Goal: Task Accomplishment & Management: Manage account settings

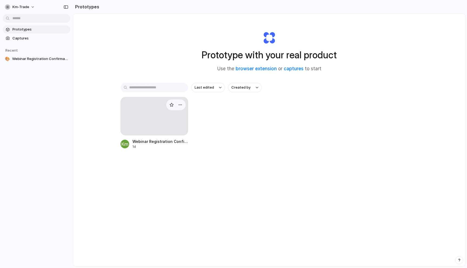
click at [156, 100] on div at bounding box center [155, 116] width 68 height 38
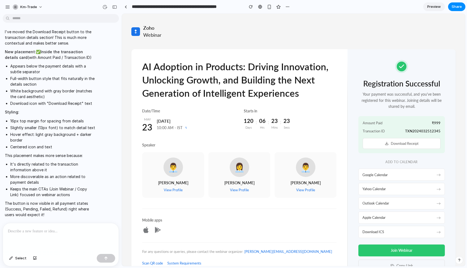
click at [396, 129] on div "Transaction ID TXN2024032512345" at bounding box center [402, 131] width 78 height 5
click at [401, 102] on p "Your payment was successful, and you've been registered for this webinar. Joini…" at bounding box center [401, 100] width 86 height 18
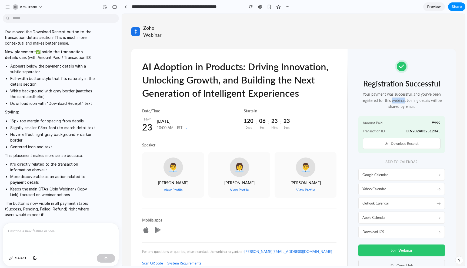
click at [401, 102] on p "Your payment was successful, and you've been registered for this webinar. Joini…" at bounding box center [401, 100] width 86 height 18
click at [91, 232] on p at bounding box center [61, 231] width 106 height 6
click at [77, 246] on div at bounding box center [61, 237] width 116 height 29
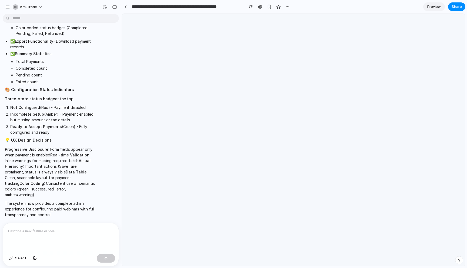
scroll to position [3725, 0]
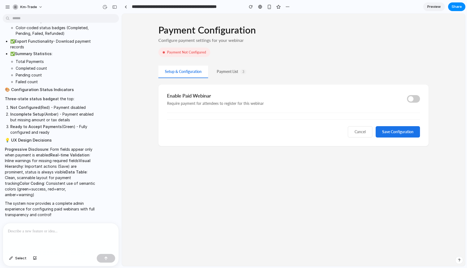
click at [193, 174] on div "Payment Configuration Configure payment settings for your webinar Payment Not C…" at bounding box center [293, 140] width 343 height 252
click at [411, 98] on span at bounding box center [410, 98] width 5 height 5
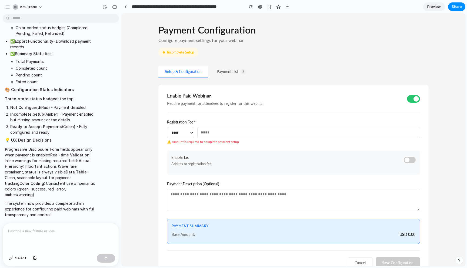
click at [334, 69] on div "Setup & Configuration Payment List 3" at bounding box center [293, 72] width 270 height 12
click at [186, 130] on select "*** *** *** ***" at bounding box center [180, 132] width 27 height 11
click at [232, 72] on button "Payment List 3" at bounding box center [231, 72] width 43 height 12
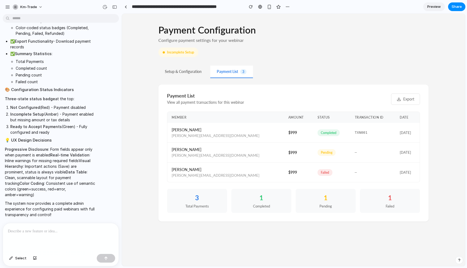
click at [192, 136] on div "[PERSON_NAME][EMAIL_ADDRESS][DOMAIN_NAME]" at bounding box center [226, 135] width 108 height 5
click at [284, 131] on td "$999" at bounding box center [298, 133] width 29 height 20
click at [399, 101] on icon at bounding box center [398, 100] width 3 height 1
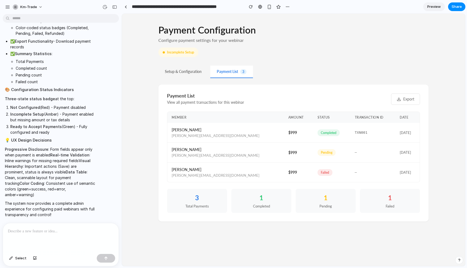
click at [188, 71] on button "Setup & Configuration" at bounding box center [183, 72] width 50 height 12
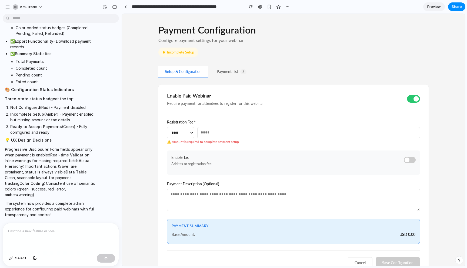
click at [406, 162] on span at bounding box center [410, 160] width 12 height 6
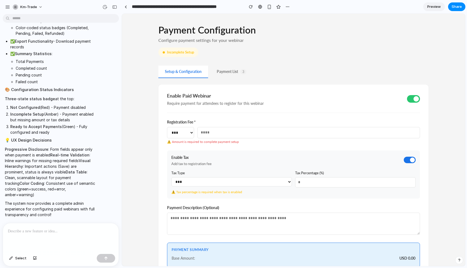
click at [255, 183] on select "**********" at bounding box center [231, 181] width 121 height 9
click at [171, 177] on select "**********" at bounding box center [231, 181] width 121 height 9
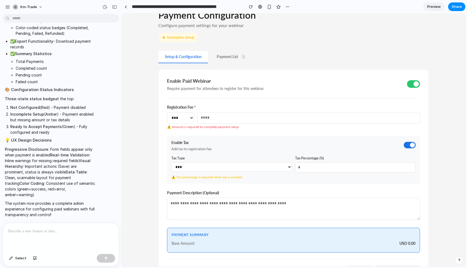
scroll to position [46, 0]
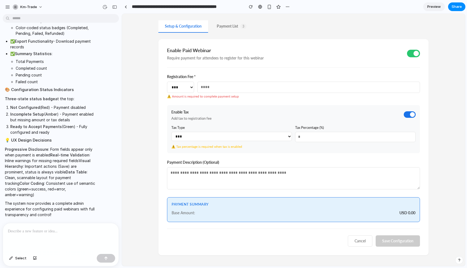
click at [255, 182] on textarea at bounding box center [293, 178] width 253 height 22
click at [215, 90] on input "number" at bounding box center [308, 87] width 223 height 11
click at [228, 63] on div "Enable Paid Webinar Require payment for attendees to register for this webinar" at bounding box center [293, 58] width 253 height 20
click at [232, 28] on button "Payment List 3" at bounding box center [231, 26] width 43 height 12
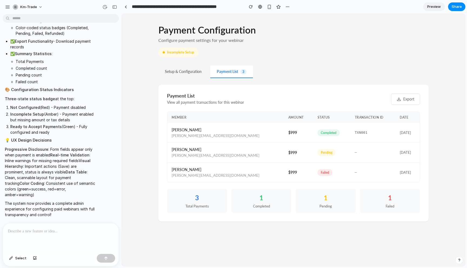
click at [313, 136] on td "completed" at bounding box center [331, 133] width 37 height 20
click at [313, 143] on td "pending" at bounding box center [331, 153] width 37 height 20
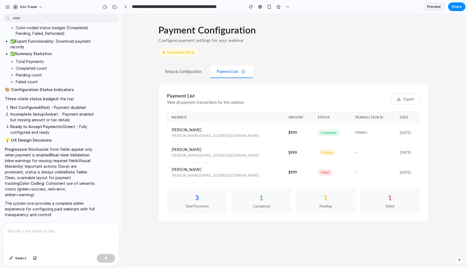
click at [318, 134] on span "completed" at bounding box center [329, 132] width 22 height 7
click at [313, 136] on td "completed" at bounding box center [331, 133] width 37 height 20
click at [192, 73] on button "Setup & Configuration" at bounding box center [183, 72] width 50 height 12
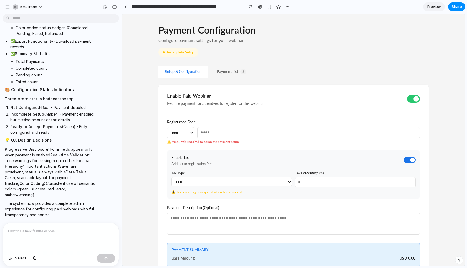
scroll to position [46, 0]
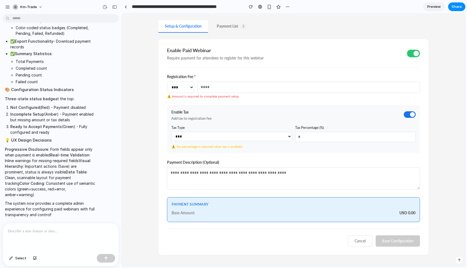
click at [269, 183] on textarea at bounding box center [293, 178] width 253 height 22
click at [335, 70] on div "**********" at bounding box center [293, 147] width 270 height 216
click at [413, 56] on span at bounding box center [413, 54] width 13 height 8
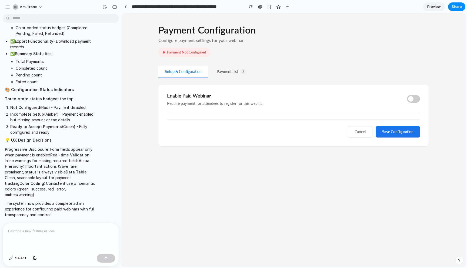
click at [353, 63] on div "Payment Configuration Configure payment settings for your webinar Payment Not C…" at bounding box center [293, 140] width 343 height 252
click at [410, 98] on span at bounding box center [410, 98] width 5 height 5
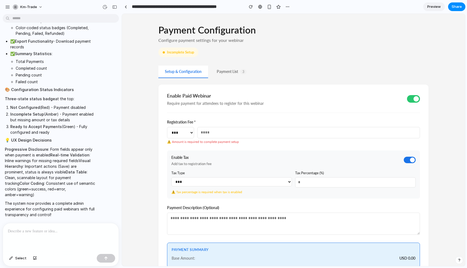
click at [415, 101] on span at bounding box center [415, 98] width 5 height 5
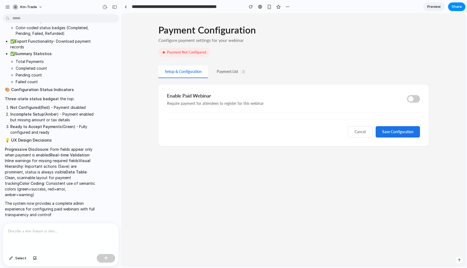
click at [239, 69] on button "Payment List 3" at bounding box center [231, 72] width 43 height 12
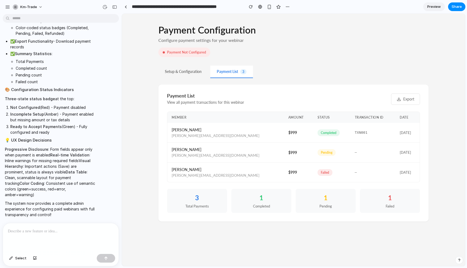
click at [284, 135] on td "$999" at bounding box center [298, 133] width 29 height 20
click at [63, 233] on p at bounding box center [61, 231] width 106 height 6
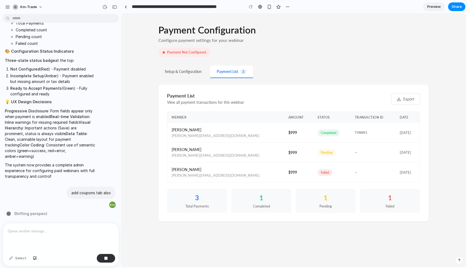
scroll to position [3752, 0]
click at [180, 72] on button "Setup & Configuration" at bounding box center [183, 72] width 50 height 12
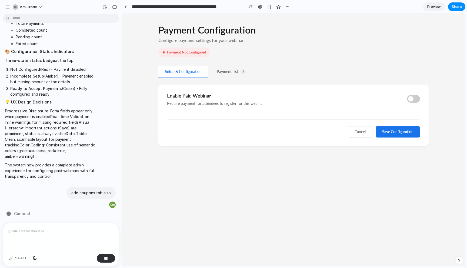
click at [189, 57] on div "Payment Not Configured" at bounding box center [184, 52] width 52 height 9
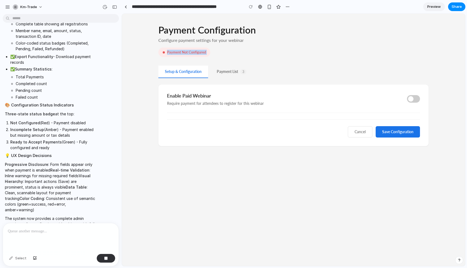
click at [191, 63] on div "Payment Configuration Configure payment settings for your webinar Payment Not C…" at bounding box center [293, 140] width 343 height 252
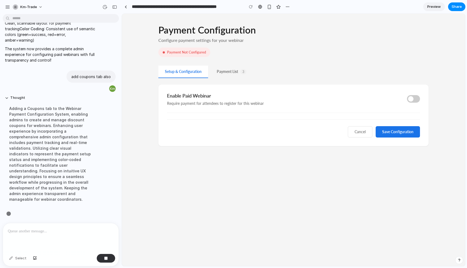
scroll to position [3763, 0]
click at [222, 72] on button "Payment List 3" at bounding box center [231, 72] width 43 height 12
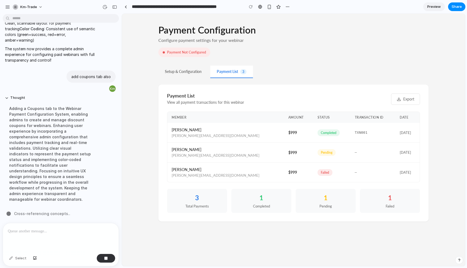
click at [191, 74] on button "Setup & Configuration" at bounding box center [183, 72] width 50 height 12
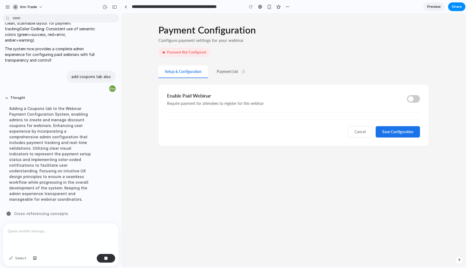
click at [412, 97] on span at bounding box center [410, 98] width 5 height 5
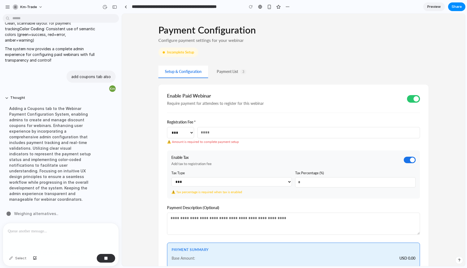
click at [193, 143] on p "⚠️ Amount is required to complete payment setup" at bounding box center [293, 141] width 253 height 5
click at [141, 163] on div "**********" at bounding box center [293, 163] width 343 height 298
click at [241, 185] on select "**********" at bounding box center [231, 181] width 121 height 9
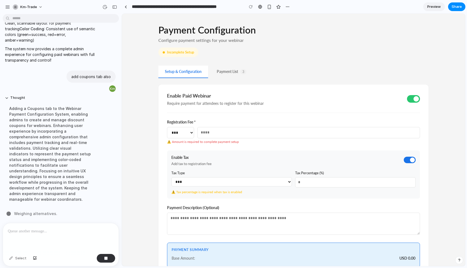
click at [171, 177] on select "**********" at bounding box center [231, 181] width 121 height 9
click at [152, 175] on div "**********" at bounding box center [293, 163] width 343 height 298
click at [234, 70] on button "Payment List 3" at bounding box center [231, 72] width 43 height 12
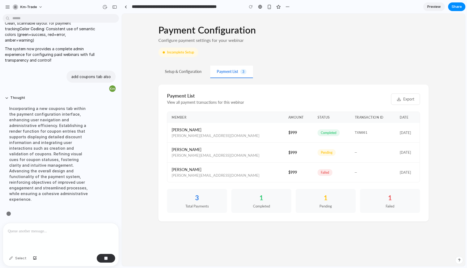
scroll to position [3758, 0]
click at [284, 117] on th "Amount" at bounding box center [298, 117] width 29 height 11
click at [313, 117] on th "Status" at bounding box center [331, 117] width 37 height 11
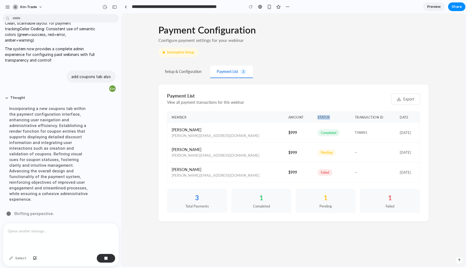
click at [313, 117] on th "Status" at bounding box center [331, 117] width 37 height 11
click at [350, 118] on th "Transaction ID" at bounding box center [372, 117] width 45 height 11
click at [349, 88] on div "Payment List View all payment transactions for this webinar Export Member Amoun…" at bounding box center [293, 153] width 270 height 137
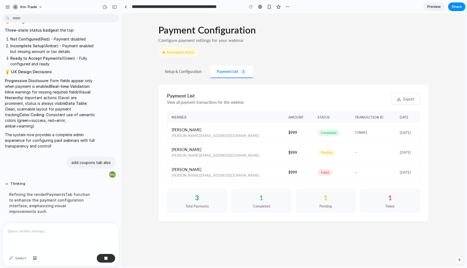
click at [186, 72] on button "Setup & Configuration" at bounding box center [183, 72] width 50 height 12
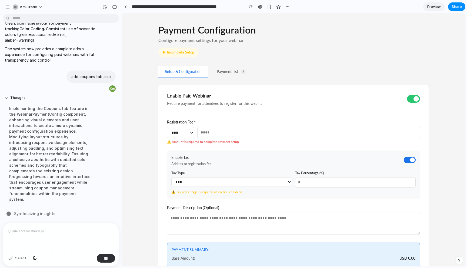
click at [285, 133] on input "number" at bounding box center [308, 132] width 223 height 11
click at [312, 151] on div "**********" at bounding box center [293, 175] width 253 height 48
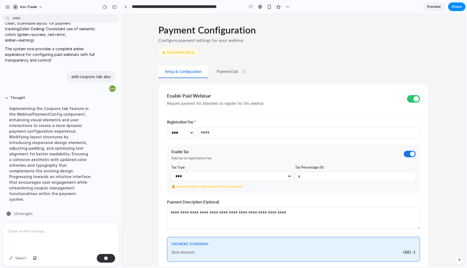
click at [415, 133] on input "**" at bounding box center [308, 132] width 223 height 11
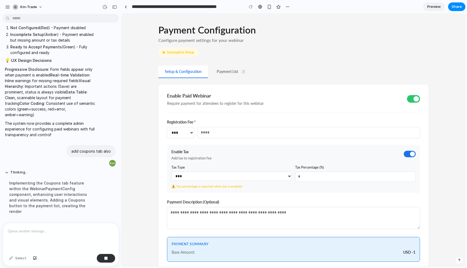
type input "*"
click at [415, 130] on input "*" at bounding box center [308, 132] width 223 height 11
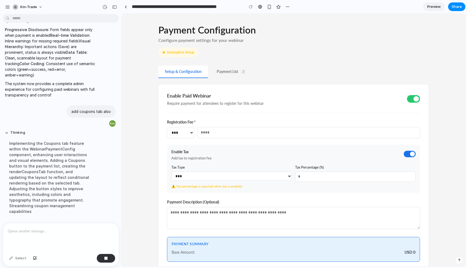
click at [449, 129] on div "**********" at bounding box center [293, 160] width 343 height 292
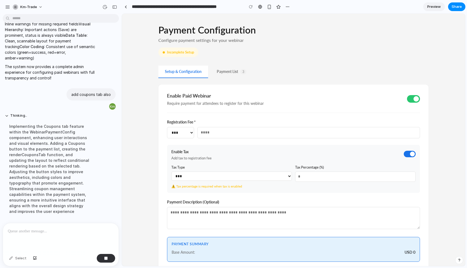
scroll to position [3752, 0]
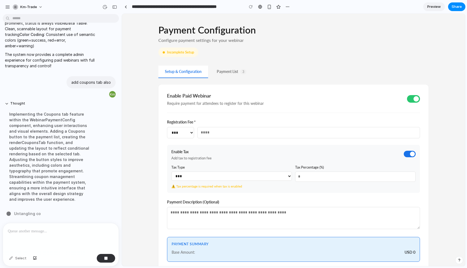
click at [261, 176] on select "**********" at bounding box center [231, 176] width 121 height 9
click at [248, 219] on textarea at bounding box center [293, 218] width 253 height 22
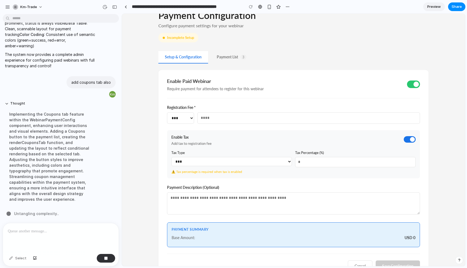
scroll to position [40, 0]
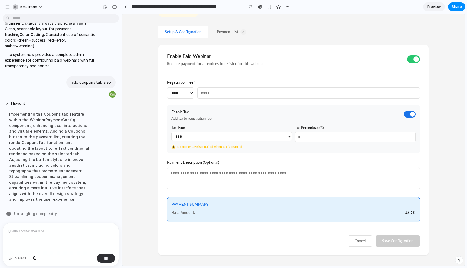
click at [205, 204] on div "Payment Summary" at bounding box center [294, 204] width 244 height 5
click at [214, 219] on div "Payment Summary Base Amount: USD 0" at bounding box center [293, 209] width 253 height 25
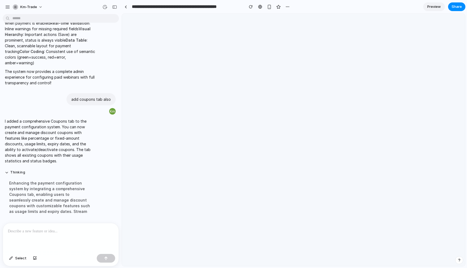
scroll to position [3579, 0]
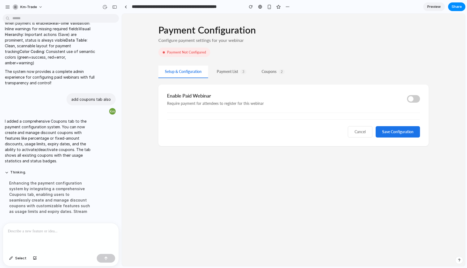
click at [268, 73] on button "Coupons 2" at bounding box center [273, 72] width 36 height 12
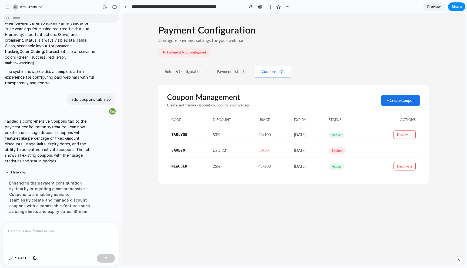
click at [214, 193] on div "Payment Configuration Configure payment settings for your webinar Payment Not C…" at bounding box center [293, 140] width 343 height 252
drag, startPoint x: 172, startPoint y: 120, endPoint x: 183, endPoint y: 129, distance: 14.1
click at [173, 120] on th "Code" at bounding box center [187, 120] width 41 height 12
click at [346, 152] on span "Expired" at bounding box center [337, 151] width 17 height 6
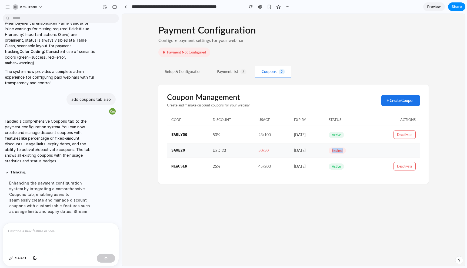
click at [346, 152] on span "Expired" at bounding box center [337, 151] width 17 height 6
click at [344, 167] on span "Active" at bounding box center [336, 166] width 15 height 6
click at [335, 62] on div "Payment Configuration Configure payment settings for your webinar Payment Not C…" at bounding box center [293, 140] width 343 height 252
click at [402, 101] on button "+ Create Coupon" at bounding box center [400, 100] width 39 height 11
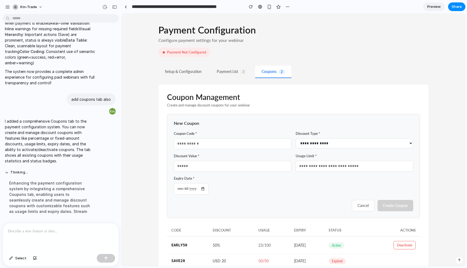
click at [261, 145] on input "text" at bounding box center [233, 143] width 118 height 11
click at [404, 146] on select "**********" at bounding box center [355, 143] width 118 height 10
click at [355, 168] on input "number" at bounding box center [355, 166] width 118 height 11
click at [206, 141] on input "text" at bounding box center [233, 143] width 118 height 11
type input "***"
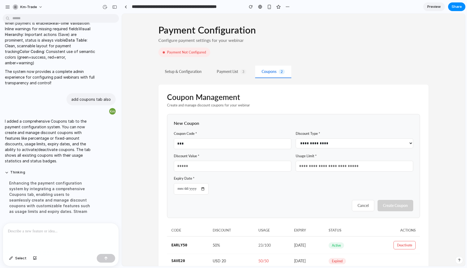
click at [251, 199] on div "**********" at bounding box center [293, 166] width 253 height 104
click at [357, 144] on select "**********" at bounding box center [355, 143] width 118 height 10
click at [296, 138] on select "**********" at bounding box center [355, 143] width 118 height 10
click at [339, 145] on select "**********" at bounding box center [355, 143] width 118 height 10
select select "**********"
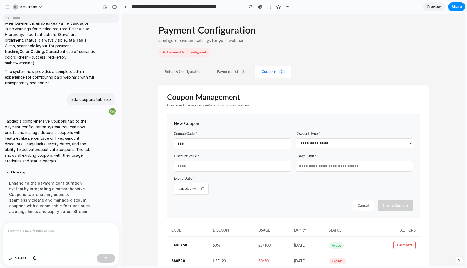
click at [296, 138] on select "**********" at bounding box center [355, 143] width 118 height 10
click at [206, 188] on input "date" at bounding box center [191, 189] width 35 height 12
type input "**********"
click at [320, 166] on input "number" at bounding box center [355, 166] width 118 height 11
type input "***"
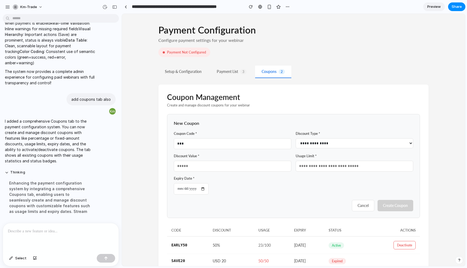
click at [322, 194] on div "**********" at bounding box center [293, 185] width 239 height 19
click at [241, 166] on input "number" at bounding box center [233, 166] width 118 height 11
type input "**"
click at [269, 197] on div "**********" at bounding box center [293, 166] width 253 height 104
click at [398, 204] on button "Create Coupon" at bounding box center [396, 205] width 36 height 11
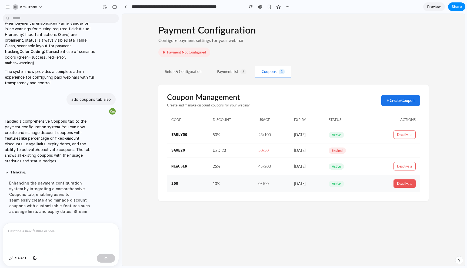
click at [407, 186] on button "Deactivate" at bounding box center [404, 183] width 22 height 8
click at [405, 185] on button "Activate" at bounding box center [406, 183] width 19 height 8
click at [381, 213] on div "Payment Configuration Configure payment settings for your webinar Payment Not C…" at bounding box center [293, 140] width 343 height 252
click at [232, 70] on button "Payment List 3" at bounding box center [231, 72] width 43 height 12
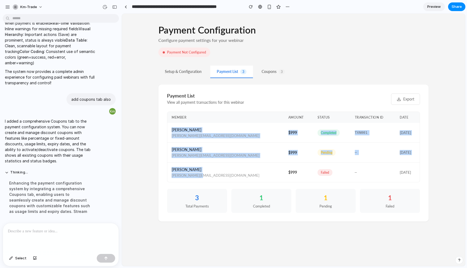
drag, startPoint x: 171, startPoint y: 129, endPoint x: 202, endPoint y: 178, distance: 58.2
click at [202, 177] on tbody "[PERSON_NAME] [PERSON_NAME][EMAIL_ADDRESS][DOMAIN_NAME] $999 completed TXN001 […" at bounding box center [293, 152] width 252 height 59
click at [202, 178] on td "[PERSON_NAME] [PERSON_NAME][EMAIL_ADDRESS][DOMAIN_NAME]" at bounding box center [225, 172] width 117 height 20
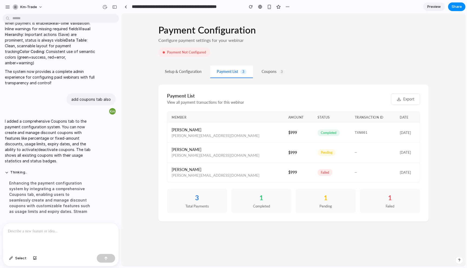
click at [187, 71] on button "Setup & Configuration" at bounding box center [183, 72] width 50 height 12
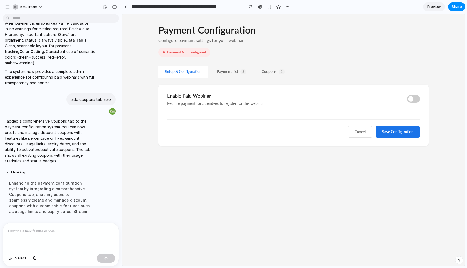
click at [412, 99] on span at bounding box center [410, 98] width 5 height 5
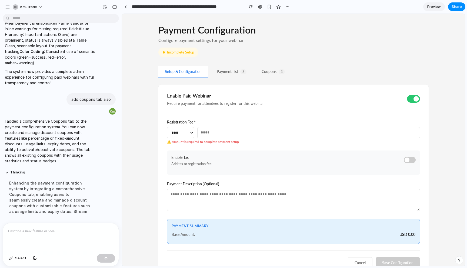
click at [409, 159] on span at bounding box center [407, 160] width 5 height 5
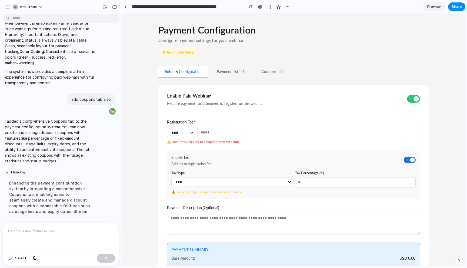
scroll to position [46, 0]
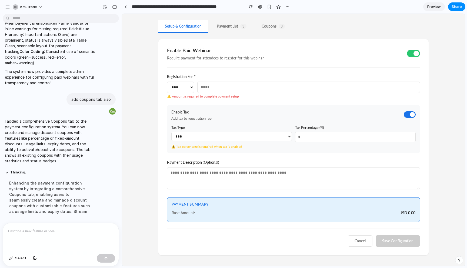
click at [253, 90] on input "number" at bounding box center [308, 87] width 223 height 11
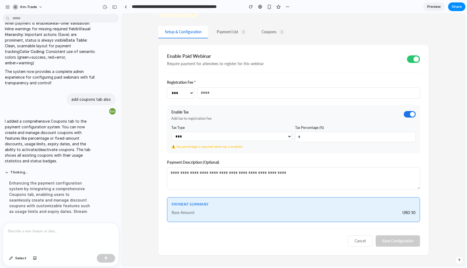
type input "**"
click at [198, 138] on select "**********" at bounding box center [231, 136] width 121 height 9
click at [171, 132] on select "**********" at bounding box center [231, 136] width 121 height 9
click at [323, 134] on input "number" at bounding box center [355, 137] width 121 height 10
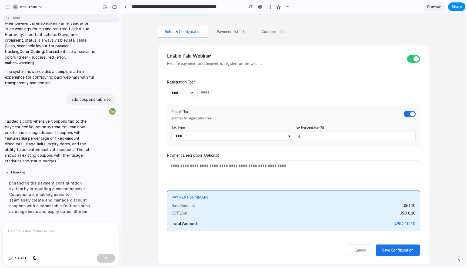
type input "*"
click at [385, 248] on button "Save Configuration" at bounding box center [398, 250] width 44 height 11
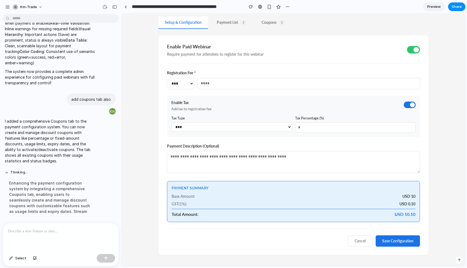
click at [436, 221] on div "**********" at bounding box center [293, 116] width 343 height 302
click at [407, 240] on button "Save Configuration" at bounding box center [398, 240] width 44 height 11
click at [336, 206] on div "Payment Summary Base Amount: USD 10 GST ( 1 %): USD 0.10 Total Amount: USD 10.10" at bounding box center [293, 201] width 253 height 41
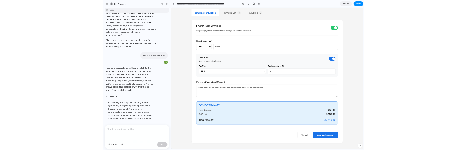
scroll to position [0, 0]
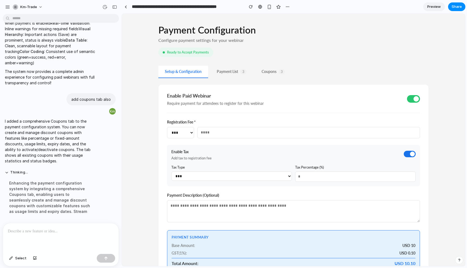
click at [237, 72] on button "Payment List 3" at bounding box center [231, 72] width 43 height 12
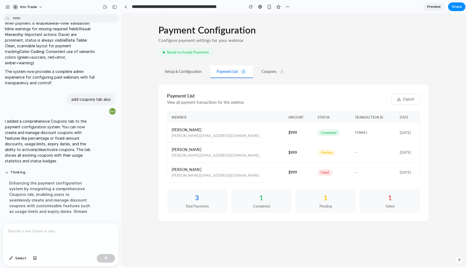
click at [269, 72] on button "Coupons 3" at bounding box center [273, 72] width 36 height 12
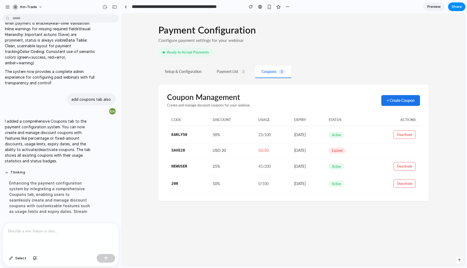
click at [187, 70] on button "Setup & Configuration" at bounding box center [183, 72] width 50 height 12
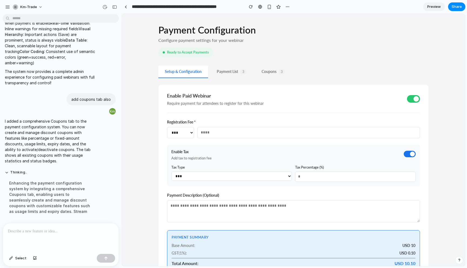
click at [414, 101] on span at bounding box center [415, 98] width 5 height 5
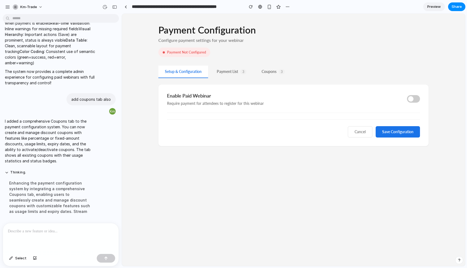
click at [285, 191] on div "Payment Configuration Configure payment settings for your webinar Payment Not C…" at bounding box center [293, 140] width 343 height 252
click at [277, 74] on button "Coupons 3" at bounding box center [273, 72] width 36 height 12
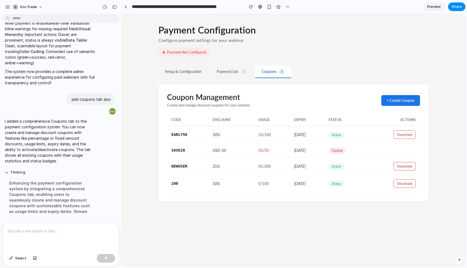
click at [237, 71] on button "Payment List 3" at bounding box center [231, 72] width 43 height 12
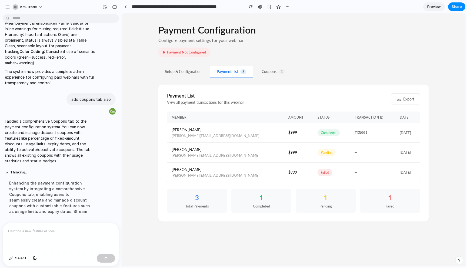
scroll to position [3579, 0]
click at [454, 153] on div "Payment Configuration Configure payment settings for your webinar Payment Not C…" at bounding box center [293, 140] width 343 height 252
click at [41, 235] on div at bounding box center [61, 237] width 116 height 29
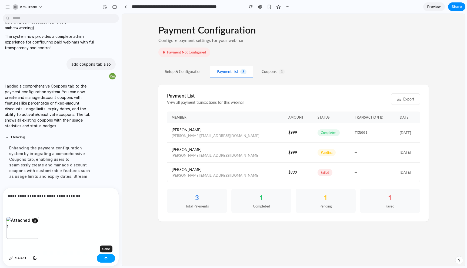
click at [107, 260] on div "button" at bounding box center [106, 258] width 4 height 4
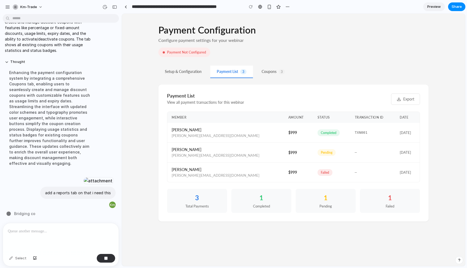
scroll to position [3732, 0]
click at [83, 177] on div at bounding box center [98, 181] width 30 height 8
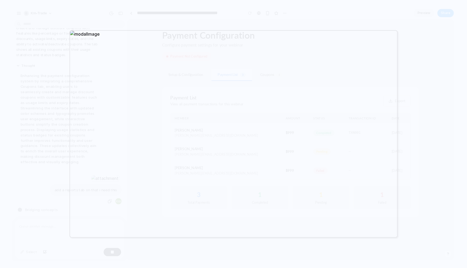
click at [430, 106] on div at bounding box center [233, 134] width 467 height 268
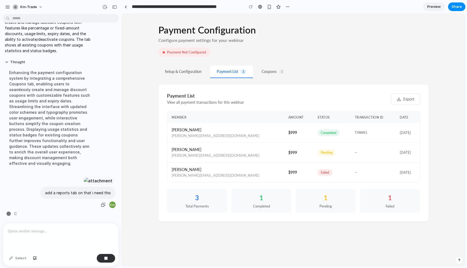
click at [193, 72] on button "Setup & Configuration" at bounding box center [183, 72] width 50 height 12
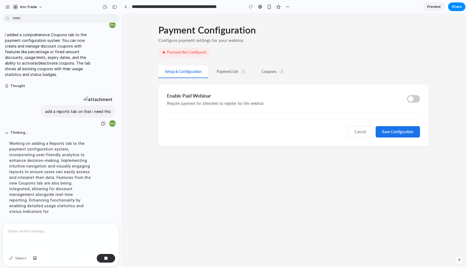
click at [229, 71] on button "Payment List 3" at bounding box center [231, 72] width 43 height 12
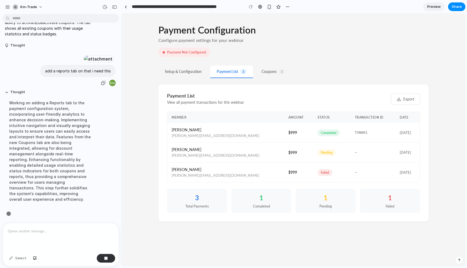
scroll to position [3743, 0]
click at [270, 73] on button "Coupons 3" at bounding box center [273, 72] width 36 height 12
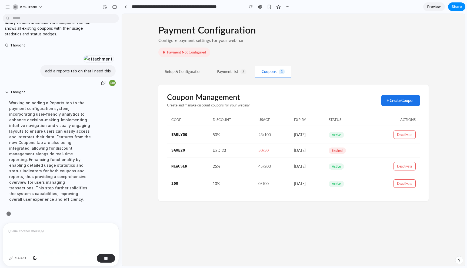
click at [229, 69] on button "Payment List 3" at bounding box center [231, 72] width 43 height 12
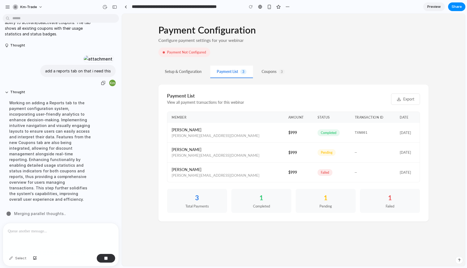
click at [265, 75] on button "Coupons 3" at bounding box center [273, 72] width 36 height 12
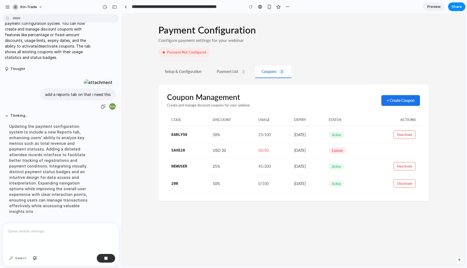
scroll to position [3738, 0]
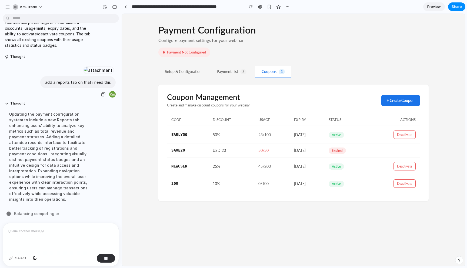
click at [185, 76] on button "Setup & Configuration" at bounding box center [183, 72] width 50 height 12
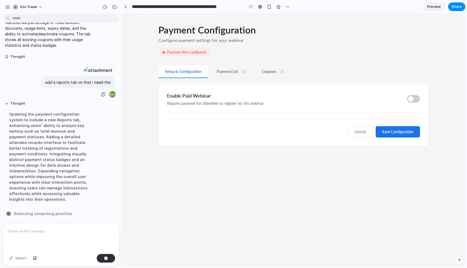
click at [239, 74] on button "Payment List 3" at bounding box center [231, 72] width 43 height 12
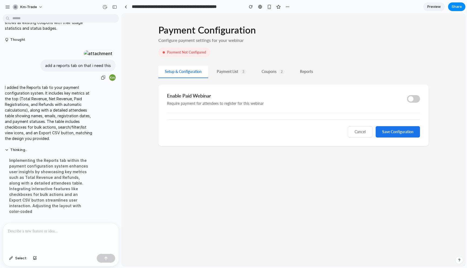
scroll to position [3599, 0]
click at [308, 72] on button "Reports" at bounding box center [306, 72] width 26 height 12
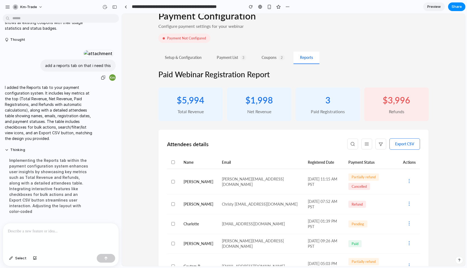
scroll to position [44, 0]
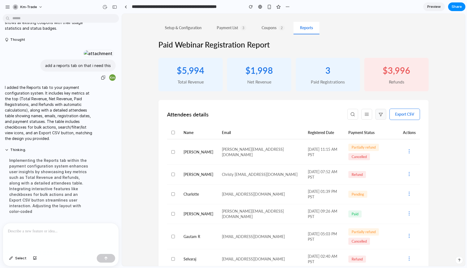
click at [375, 116] on button at bounding box center [380, 114] width 11 height 11
click at [366, 116] on icon at bounding box center [367, 116] width 4 height 0
click at [359, 115] on div "Export CSV" at bounding box center [383, 114] width 73 height 11
click at [406, 149] on icon at bounding box center [408, 151] width 5 height 5
click at [348, 151] on span "Partially refund" at bounding box center [363, 147] width 31 height 7
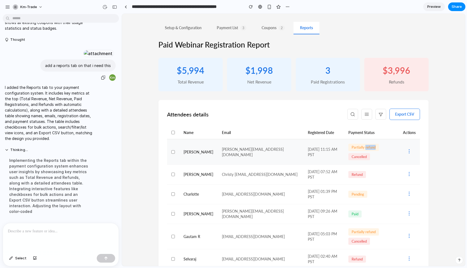
click at [348, 151] on span "Partially refund" at bounding box center [363, 147] width 31 height 7
click at [310, 95] on div "Paid Webinar Registration Report $ 5,994 Total Revenue $ 1,998 Net Revenue 3 Pa…" at bounding box center [293, 159] width 270 height 237
click at [409, 149] on circle at bounding box center [409, 149] width 1 height 1
click at [370, 153] on span "Cancelled" at bounding box center [359, 156] width 22 height 7
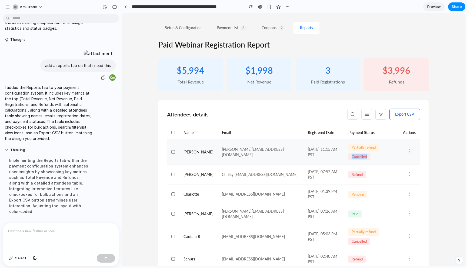
click at [370, 153] on span "Cancelled" at bounding box center [359, 156] width 22 height 7
click at [433, 149] on div "Payment Configuration Configure payment settings for your webinar Payment Not C…" at bounding box center [293, 129] width 343 height 319
click at [20, 257] on span "Select" at bounding box center [20, 258] width 11 height 5
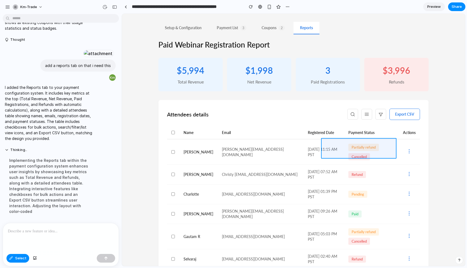
click at [366, 142] on div at bounding box center [293, 140] width 343 height 252
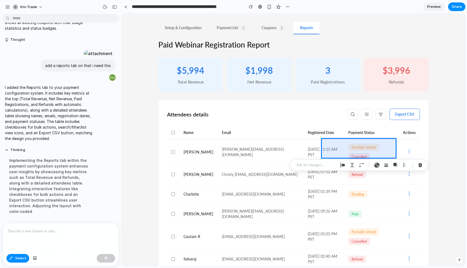
click at [55, 231] on p at bounding box center [61, 231] width 106 height 6
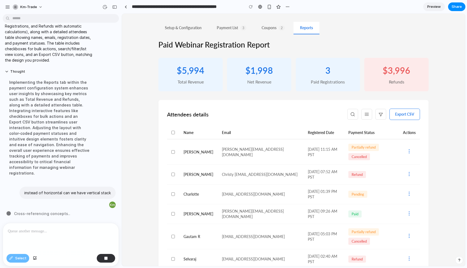
scroll to position [0, 0]
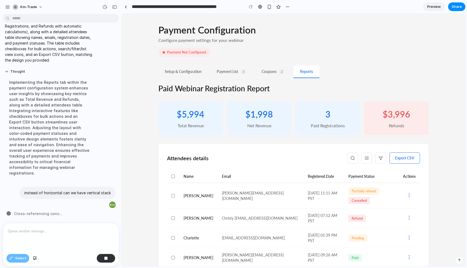
click at [279, 67] on button "Coupons 2" at bounding box center [273, 72] width 36 height 12
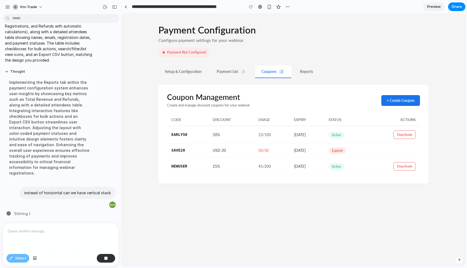
click at [233, 72] on button "Payment List 3" at bounding box center [231, 72] width 43 height 12
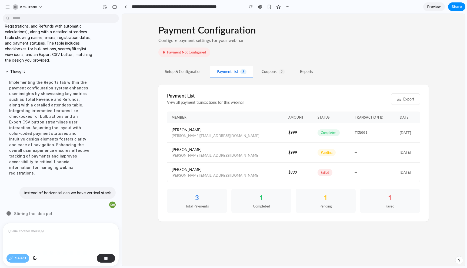
click at [185, 68] on button "Setup & Configuration" at bounding box center [183, 72] width 50 height 12
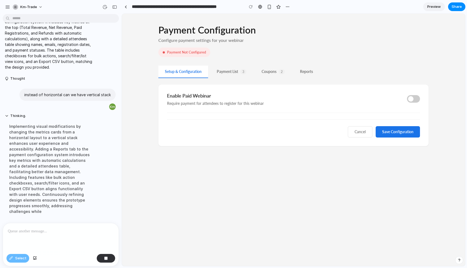
scroll to position [3671, 0]
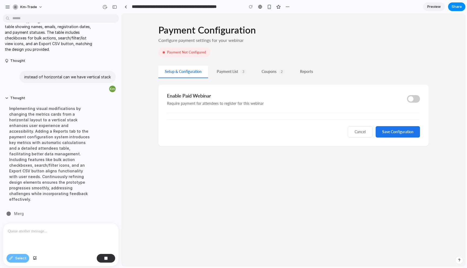
click at [413, 100] on span at bounding box center [413, 99] width 13 height 8
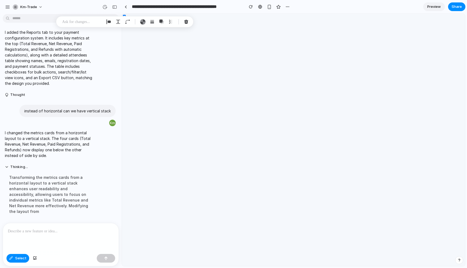
scroll to position [3448, 0]
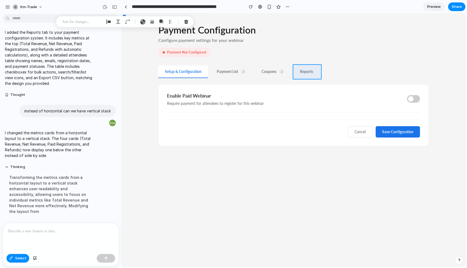
click at [304, 71] on div at bounding box center [293, 140] width 343 height 252
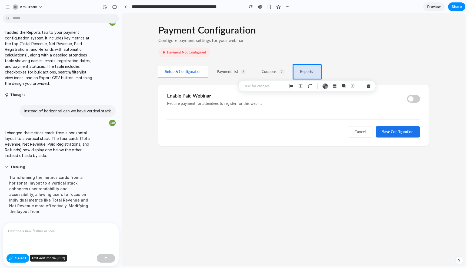
click at [18, 260] on span "Select" at bounding box center [20, 258] width 11 height 5
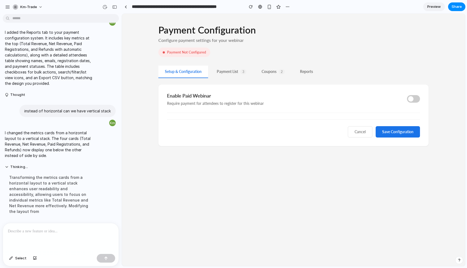
click at [311, 73] on button "Reports" at bounding box center [306, 72] width 26 height 12
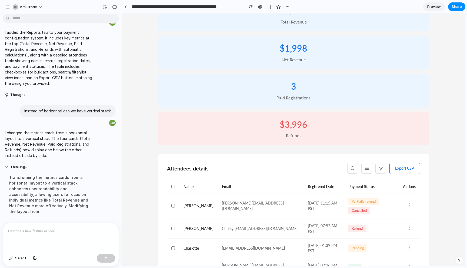
scroll to position [158, 0]
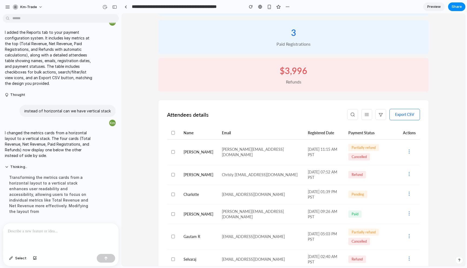
click at [59, 232] on p at bounding box center [61, 231] width 106 height 6
click at [21, 260] on span "Select" at bounding box center [20, 258] width 11 height 5
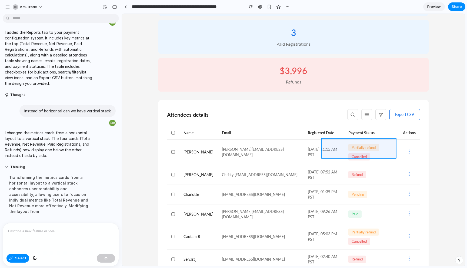
click at [324, 146] on div at bounding box center [293, 140] width 343 height 252
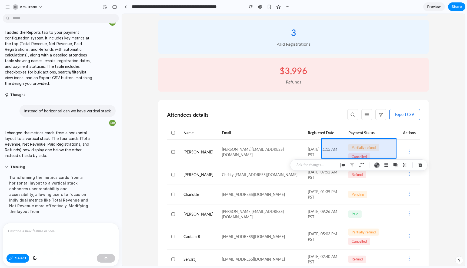
click at [96, 237] on div at bounding box center [61, 237] width 116 height 29
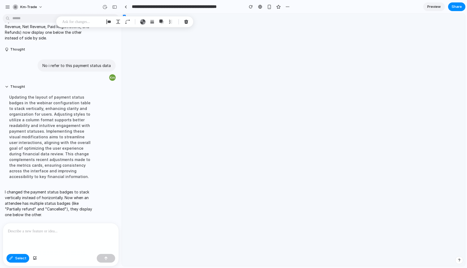
scroll to position [3386, 0]
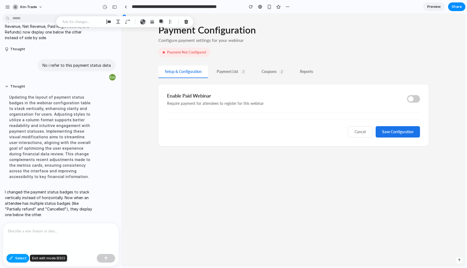
click at [22, 259] on span "Select" at bounding box center [20, 258] width 11 height 5
click at [308, 73] on button "Reports" at bounding box center [306, 72] width 26 height 12
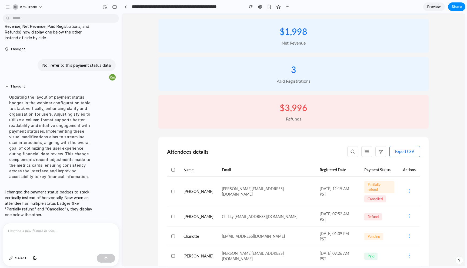
scroll to position [163, 0]
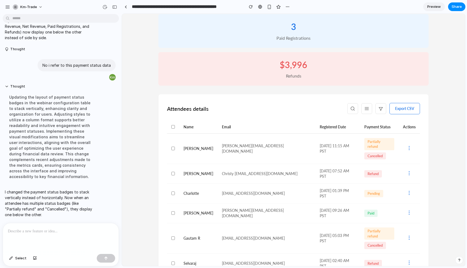
click at [443, 131] on div "Payment Configuration Configure payment settings for your webinar Payment Not C…" at bounding box center [293, 71] width 343 height 443
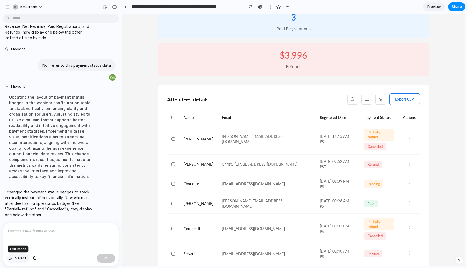
click at [20, 259] on span "Select" at bounding box center [20, 258] width 11 height 5
click at [21, 258] on span "Select" at bounding box center [20, 258] width 11 height 5
click at [44, 241] on div at bounding box center [61, 237] width 116 height 29
click at [47, 239] on div at bounding box center [61, 237] width 116 height 29
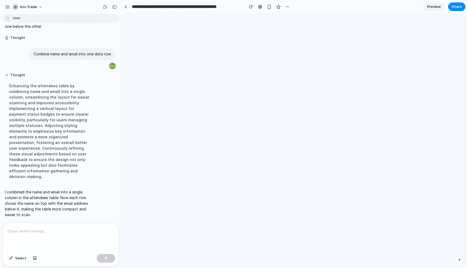
scroll to position [3241, 0]
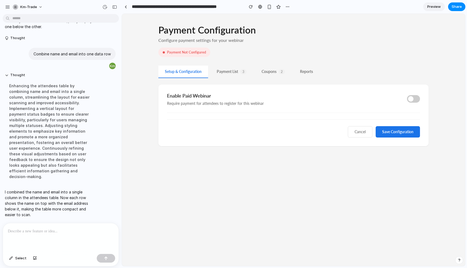
click at [303, 76] on button "Reports" at bounding box center [306, 72] width 26 height 12
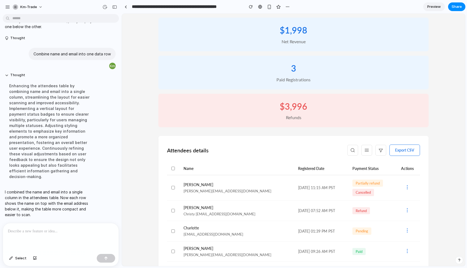
scroll to position [183, 0]
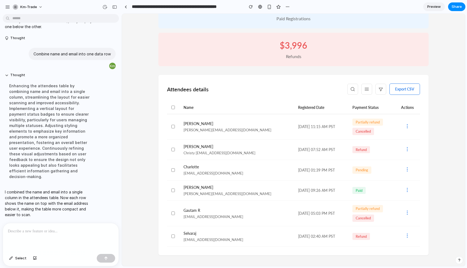
click at [148, 142] on div "Payment Configuration Configure payment settings for your webinar Payment Not C…" at bounding box center [293, 48] width 343 height 435
click at [368, 88] on icon at bounding box center [366, 89] width 5 height 5
click at [319, 90] on div "Attendees details Export CSV" at bounding box center [293, 89] width 253 height 11
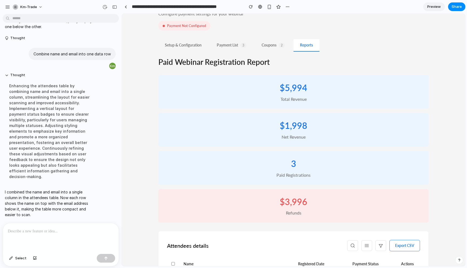
scroll to position [26, 0]
click at [269, 43] on button "Coupons 2" at bounding box center [273, 45] width 36 height 12
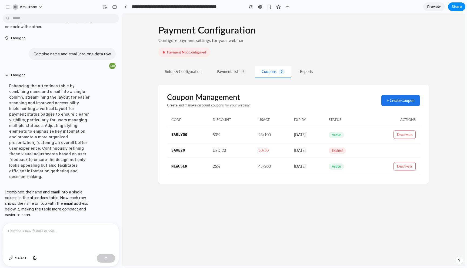
scroll to position [0, 0]
click at [227, 73] on button "Payment List 3" at bounding box center [231, 72] width 43 height 12
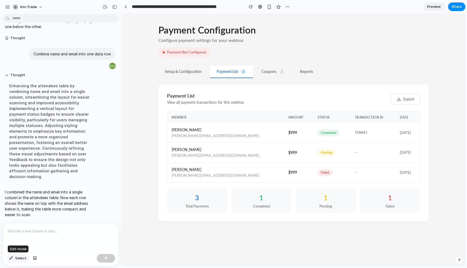
click at [13, 258] on button "Select" at bounding box center [17, 258] width 23 height 9
click at [276, 134] on div at bounding box center [293, 140] width 343 height 252
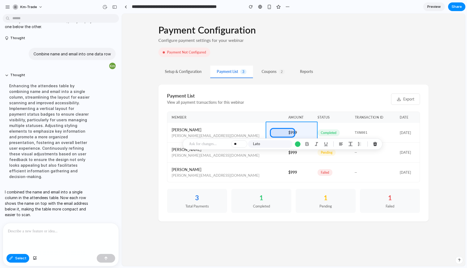
click at [302, 131] on div at bounding box center [293, 140] width 343 height 252
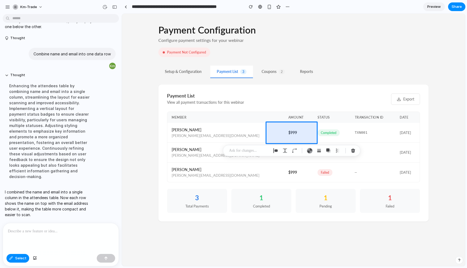
click at [80, 225] on div at bounding box center [61, 237] width 116 height 29
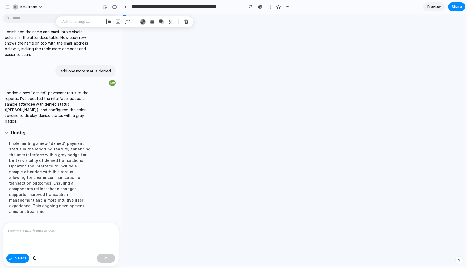
scroll to position [3138, 0]
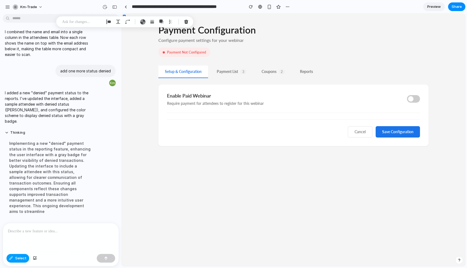
click at [19, 261] on button "Select" at bounding box center [17, 258] width 23 height 9
click at [232, 74] on button "Payment List 3" at bounding box center [231, 72] width 43 height 12
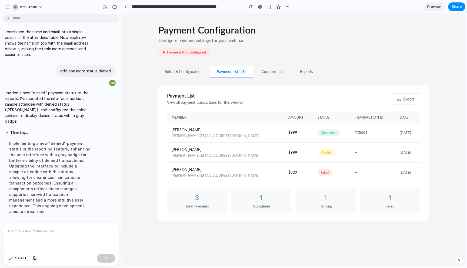
click at [268, 74] on button "Coupons 2" at bounding box center [273, 72] width 36 height 12
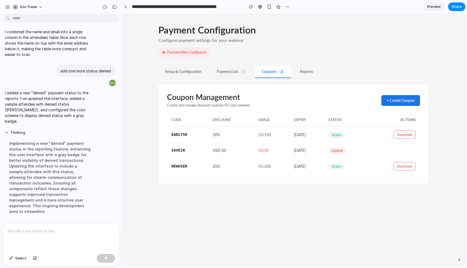
click at [308, 71] on button "Reports" at bounding box center [306, 72] width 26 height 12
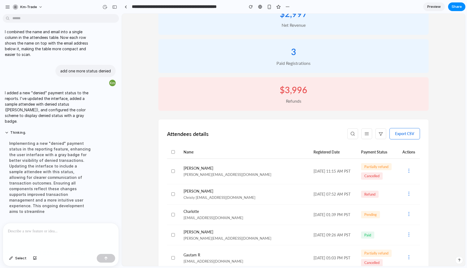
scroll to position [204, 0]
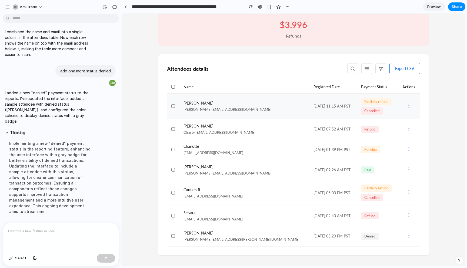
click at [406, 105] on icon at bounding box center [408, 105] width 5 height 5
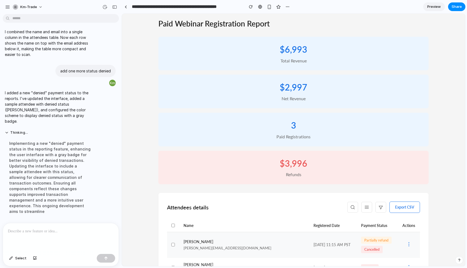
scroll to position [0, 0]
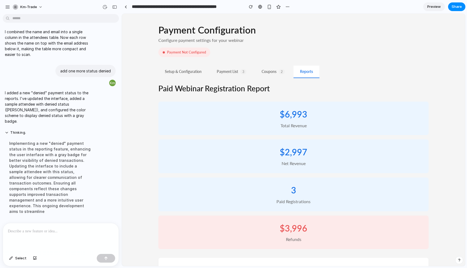
click at [232, 68] on button "Payment List 3" at bounding box center [231, 72] width 43 height 12
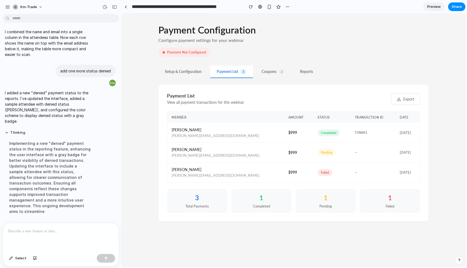
click at [182, 75] on button "Setup & Configuration" at bounding box center [183, 72] width 50 height 12
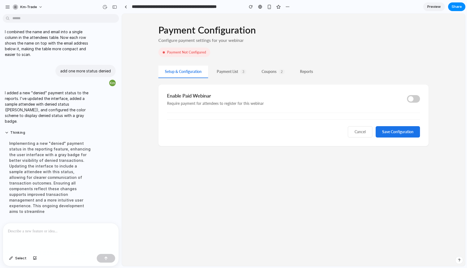
click at [236, 75] on button "Payment List 3" at bounding box center [231, 72] width 43 height 12
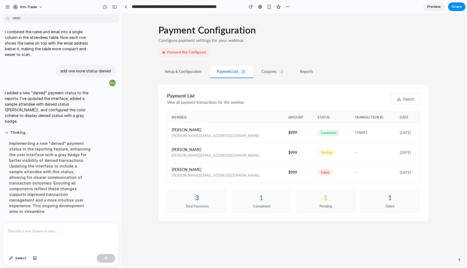
click at [313, 138] on td "completed" at bounding box center [331, 133] width 37 height 20
click at [19, 259] on span "Select" at bounding box center [20, 258] width 11 height 5
click at [181, 71] on button "Setup & Configuration" at bounding box center [183, 72] width 50 height 12
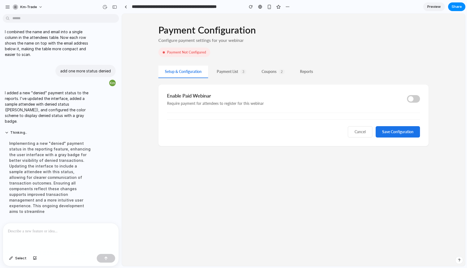
click at [48, 232] on p at bounding box center [61, 231] width 106 height 6
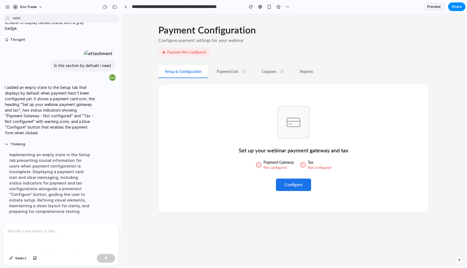
scroll to position [3063, 0]
click at [222, 186] on div "Set up your webinar payment gateway and tax Payment Gateway Not configured Tax …" at bounding box center [293, 149] width 270 height 128
click at [285, 188] on button "Configure" at bounding box center [293, 185] width 35 height 12
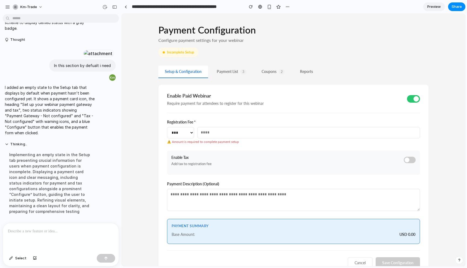
click at [172, 74] on button "Setup & Configuration" at bounding box center [183, 72] width 50 height 12
click at [418, 99] on span at bounding box center [415, 98] width 5 height 5
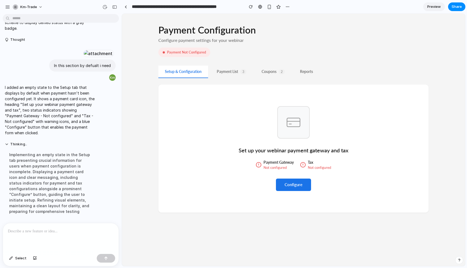
click at [387, 127] on div "Set up your webinar payment gateway and tax Payment Gateway Not configured Tax …" at bounding box center [293, 149] width 270 height 128
click at [18, 259] on span "Select" at bounding box center [20, 258] width 11 height 5
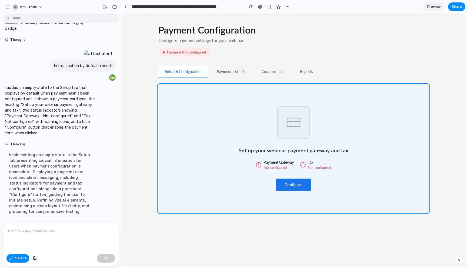
click at [320, 176] on div at bounding box center [293, 140] width 343 height 252
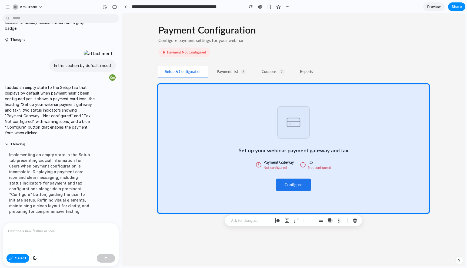
click at [45, 233] on p at bounding box center [61, 231] width 106 height 6
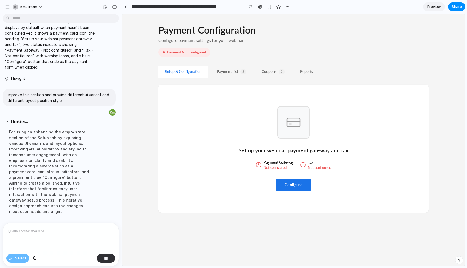
scroll to position [3124, 0]
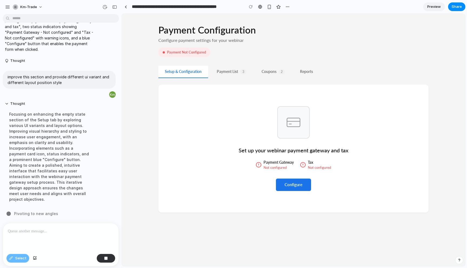
click at [228, 74] on button "Payment List 3" at bounding box center [231, 72] width 43 height 12
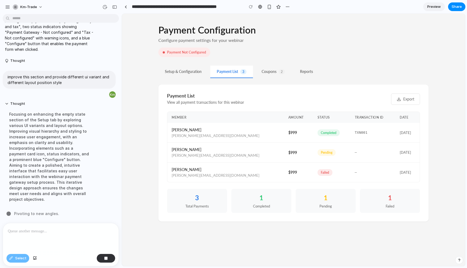
click at [260, 71] on button "Coupons 2" at bounding box center [273, 72] width 36 height 12
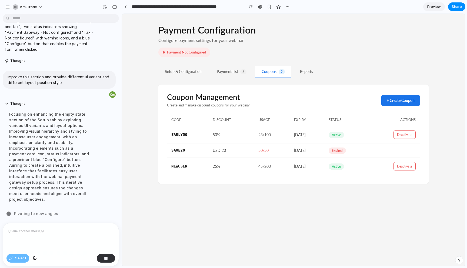
click at [301, 69] on button "Reports" at bounding box center [306, 72] width 26 height 12
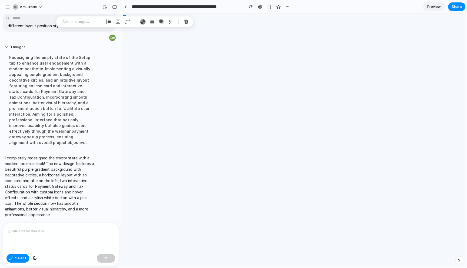
scroll to position [2893, 0]
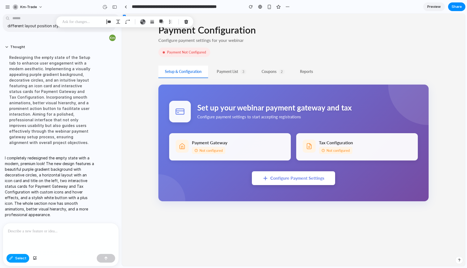
click at [20, 259] on span "Select" at bounding box center [20, 258] width 11 height 5
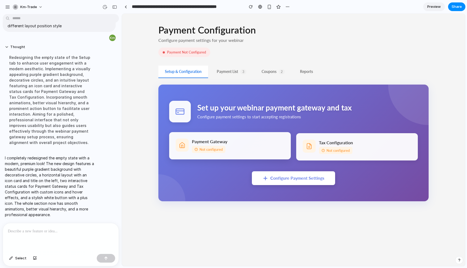
click at [240, 153] on div "Payment Gateway Not configured" at bounding box center [230, 145] width 122 height 27
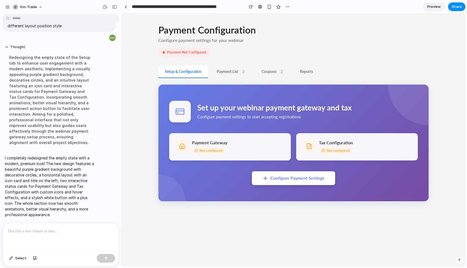
scroll to position [2797, 0]
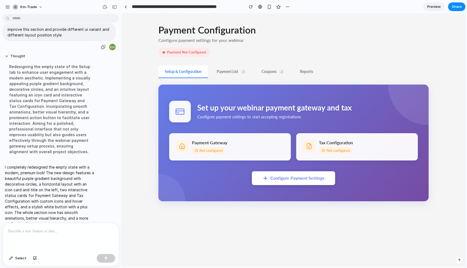
click at [56, 38] on p "improve this section and provide different ui variant and different layout posi…" at bounding box center [59, 31] width 103 height 11
copy div "improve this section and provide different ui variant and different layout posi…"
click at [65, 158] on div "Redesigning the empty state of the Setup tab to enhance user engagement with a …" at bounding box center [50, 109] width 90 height 97
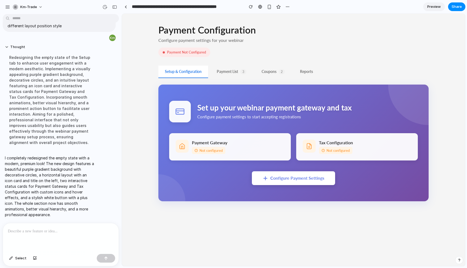
scroll to position [2885, 0]
click at [104, 8] on div "button" at bounding box center [104, 7] width 5 height 5
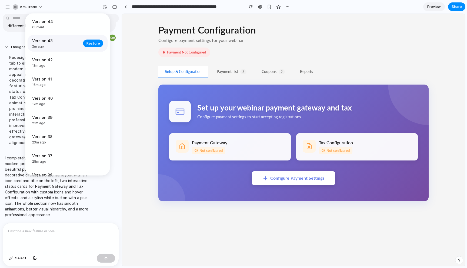
click at [67, 44] on span "2m ago" at bounding box center [56, 46] width 48 height 5
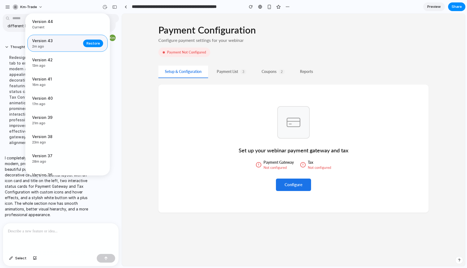
scroll to position [0, 0]
click at [89, 43] on span "Restore" at bounding box center [93, 43] width 14 height 5
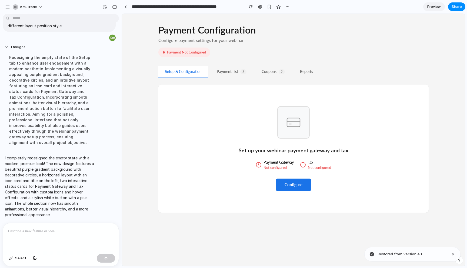
scroll to position [2893, 0]
click at [14, 260] on button "Select" at bounding box center [17, 258] width 23 height 9
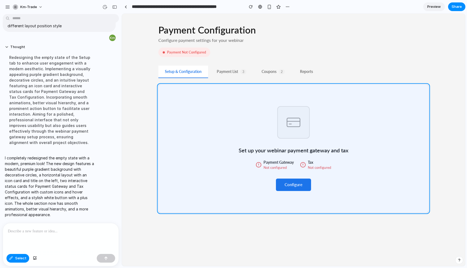
click at [309, 193] on div at bounding box center [293, 140] width 343 height 252
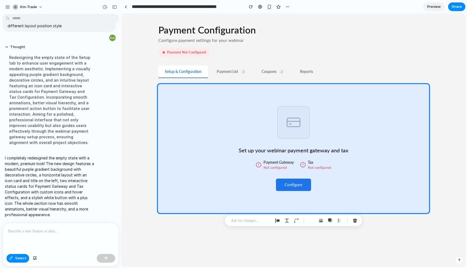
click at [62, 233] on p at bounding box center [61, 231] width 106 height 6
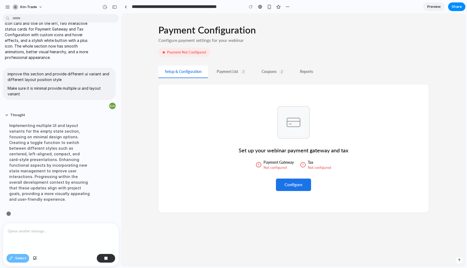
scroll to position [2940, 0]
click at [226, 72] on button "Payment List 3" at bounding box center [231, 72] width 43 height 12
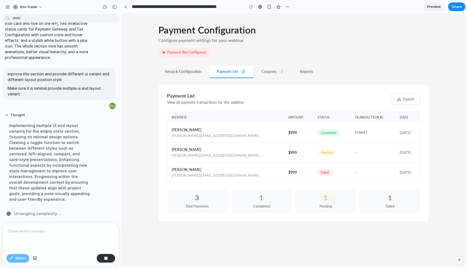
click at [271, 71] on button "Coupons 2" at bounding box center [273, 72] width 36 height 12
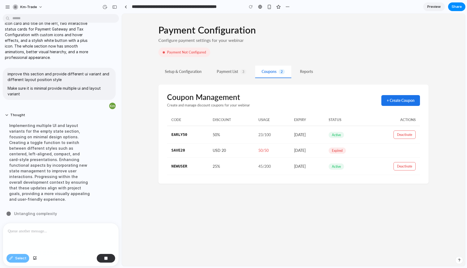
click at [306, 68] on button "Reports" at bounding box center [306, 72] width 26 height 12
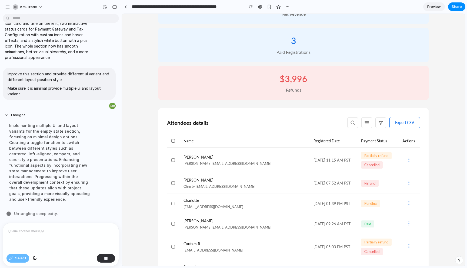
scroll to position [204, 0]
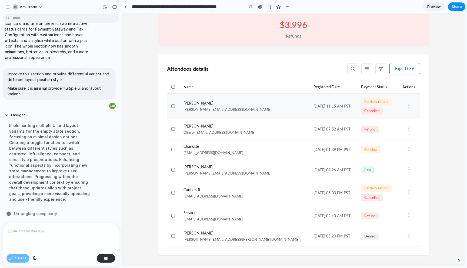
click at [309, 113] on td "[DATE] 11:15 AM PST" at bounding box center [333, 106] width 48 height 26
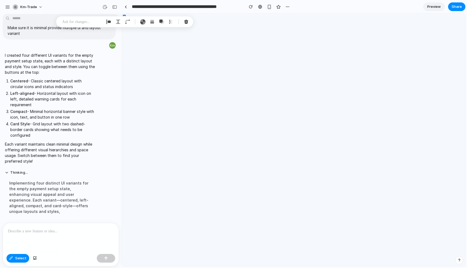
scroll to position [2800, 0]
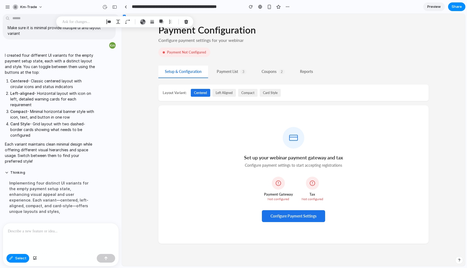
click at [64, 240] on div at bounding box center [61, 237] width 116 height 29
click at [22, 257] on span "Select" at bounding box center [20, 258] width 11 height 5
click at [218, 94] on button "left aligned" at bounding box center [224, 93] width 24 height 8
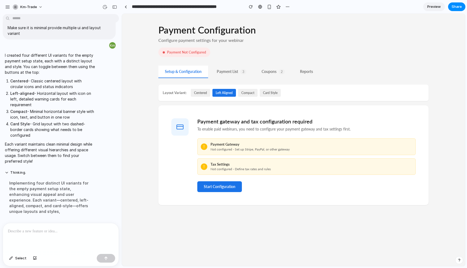
click at [251, 92] on button "compact" at bounding box center [247, 93] width 19 height 8
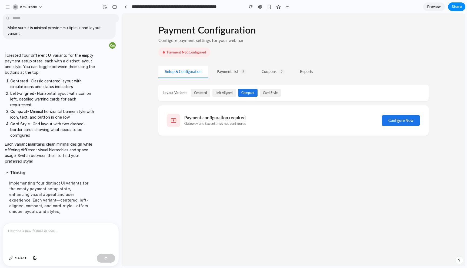
click at [264, 196] on div "Payment Configuration Configure payment settings for your webinar Payment Not C…" at bounding box center [293, 140] width 343 height 252
click at [233, 115] on div "Payment configuration required Gateway and tax settings not configured" at bounding box center [206, 120] width 79 height 13
drag, startPoint x: 263, startPoint y: 162, endPoint x: 265, endPoint y: 126, distance: 36.0
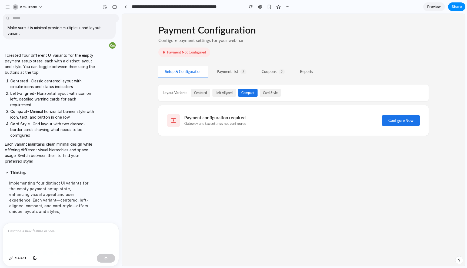
click at [263, 159] on div "Payment Configuration Configure payment settings for your webinar Payment Not C…" at bounding box center [293, 140] width 343 height 252
click at [270, 93] on button "card style" at bounding box center [270, 93] width 21 height 8
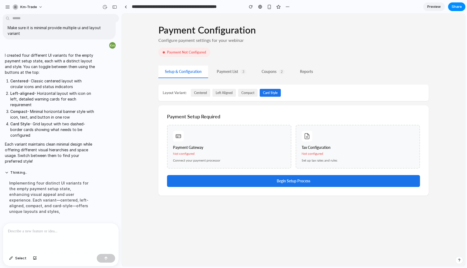
click at [201, 93] on button "centered" at bounding box center [200, 93] width 19 height 8
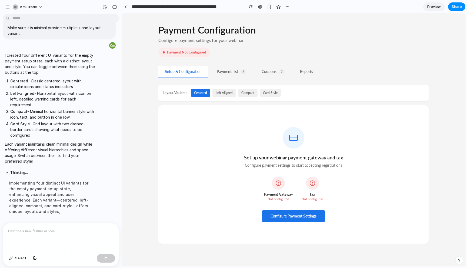
click at [221, 95] on button "left aligned" at bounding box center [224, 93] width 24 height 8
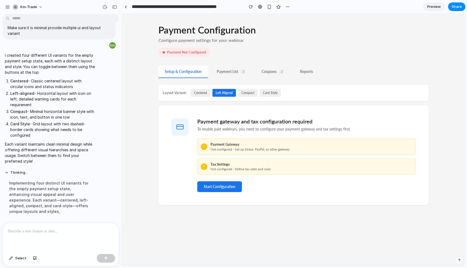
click at [237, 145] on div "Payment Gateway" at bounding box center [250, 144] width 79 height 5
click at [251, 232] on div "Payment Configuration Configure payment settings for your webinar Payment Not C…" at bounding box center [293, 140] width 343 height 252
click at [202, 90] on button "centered" at bounding box center [200, 93] width 19 height 8
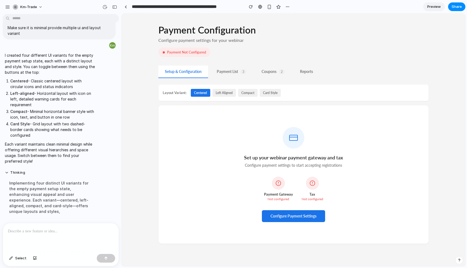
click at [302, 157] on h3 "Set up your webinar payment gateway and tax" at bounding box center [293, 157] width 253 height 5
click at [229, 93] on button "left aligned" at bounding box center [224, 93] width 24 height 8
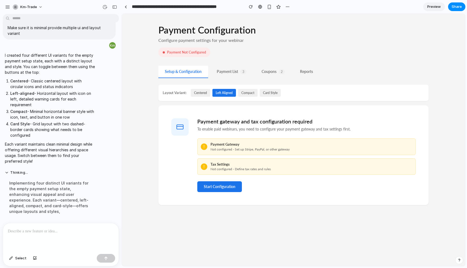
click at [249, 96] on button "compact" at bounding box center [247, 93] width 19 height 8
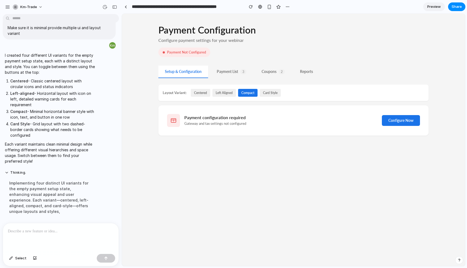
click at [240, 175] on div "Payment Configuration Configure payment settings for your webinar Payment Not C…" at bounding box center [293, 140] width 343 height 252
click at [273, 92] on button "card style" at bounding box center [270, 93] width 21 height 8
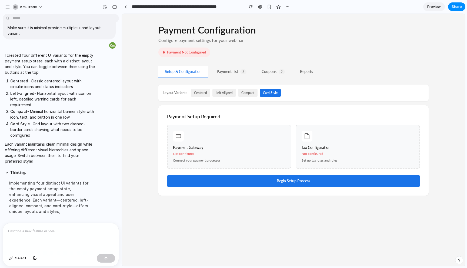
click at [203, 92] on button "centered" at bounding box center [200, 93] width 19 height 8
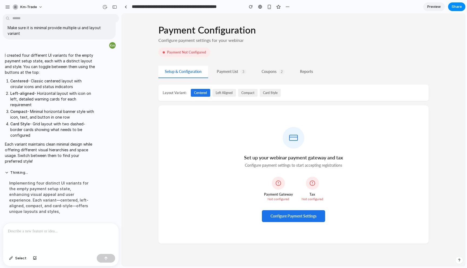
click at [61, 240] on div at bounding box center [61, 237] width 116 height 29
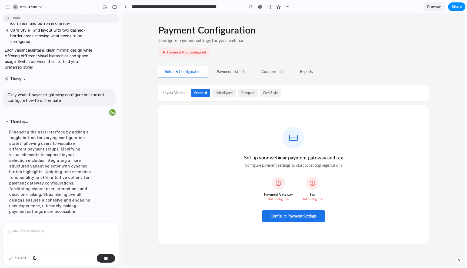
scroll to position [2901, 0]
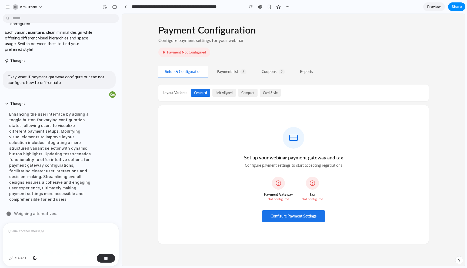
click at [222, 89] on button "left aligned" at bounding box center [224, 93] width 24 height 8
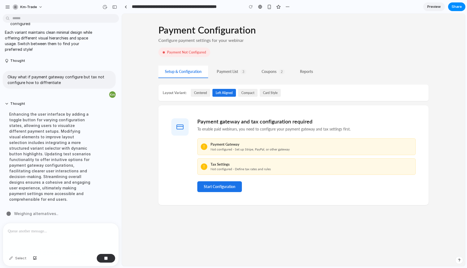
click at [256, 92] on button "compact" at bounding box center [247, 93] width 19 height 8
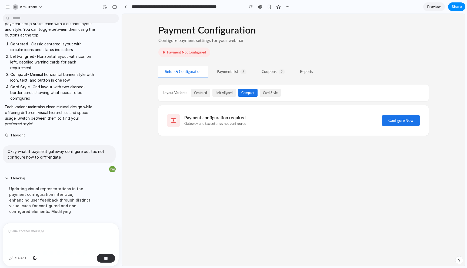
click at [272, 94] on button "card style" at bounding box center [270, 93] width 21 height 8
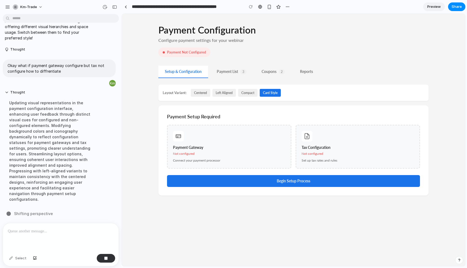
click at [202, 95] on button "centered" at bounding box center [200, 93] width 19 height 8
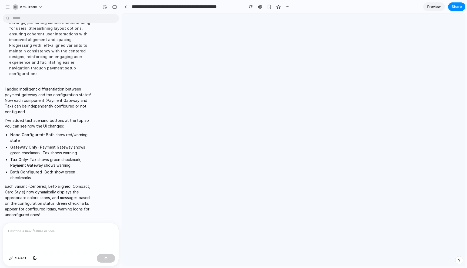
scroll to position [2799, 0]
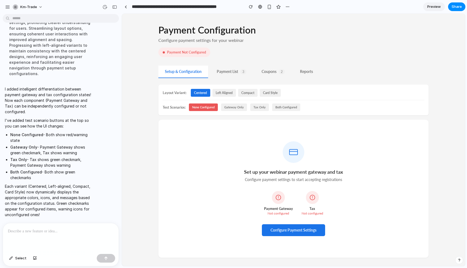
click at [229, 185] on div "Set up your webinar payment gateway and tax Configure payment settings to start…" at bounding box center [293, 189] width 270 height 138
click at [209, 108] on button "None Configured" at bounding box center [203, 107] width 29 height 8
click at [231, 109] on button "Gateway Only" at bounding box center [234, 107] width 26 height 8
click at [256, 109] on button "Tax Only" at bounding box center [259, 107] width 19 height 8
click at [275, 109] on button "Both Configured" at bounding box center [286, 107] width 28 height 8
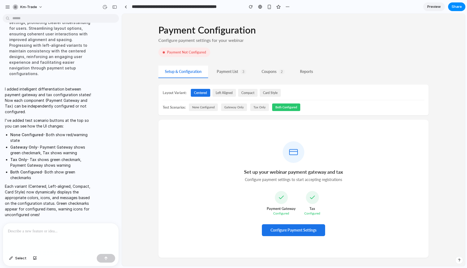
click at [231, 92] on button "left aligned" at bounding box center [224, 93] width 24 height 8
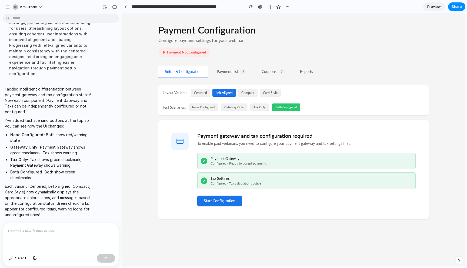
click at [235, 108] on button "Gateway Only" at bounding box center [234, 107] width 26 height 8
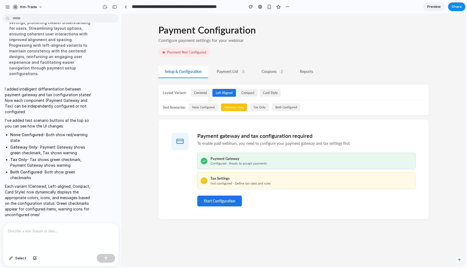
click at [251, 93] on button "compact" at bounding box center [247, 93] width 19 height 8
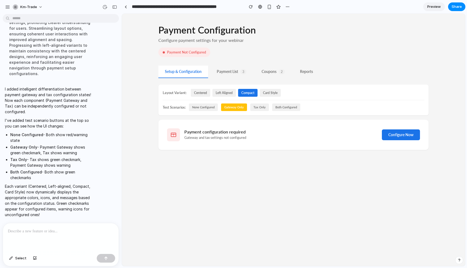
click at [210, 106] on button "None Configured" at bounding box center [203, 107] width 29 height 8
click at [235, 106] on button "Gateway Only" at bounding box center [234, 107] width 26 height 8
click at [265, 108] on button "Tax Only" at bounding box center [259, 107] width 19 height 8
click at [279, 108] on button "Both Configured" at bounding box center [286, 107] width 28 height 8
click at [272, 95] on button "card style" at bounding box center [270, 93] width 21 height 8
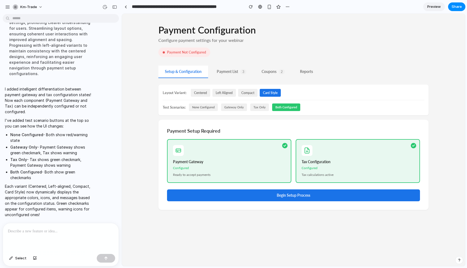
click at [228, 111] on button "Gateway Only" at bounding box center [234, 107] width 26 height 8
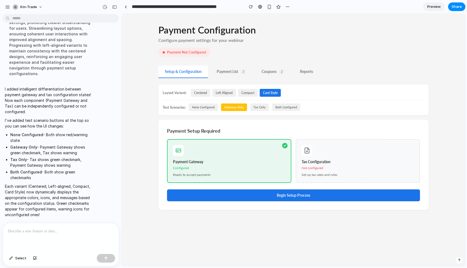
click at [208, 109] on button "None Configured" at bounding box center [203, 107] width 29 height 8
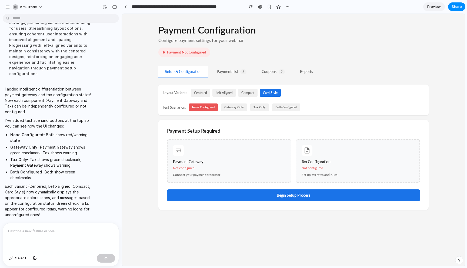
click at [199, 93] on button "centered" at bounding box center [200, 93] width 19 height 8
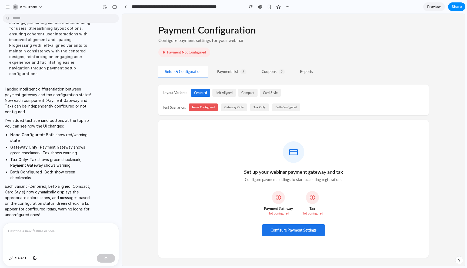
click at [29, 240] on div at bounding box center [61, 237] width 116 height 29
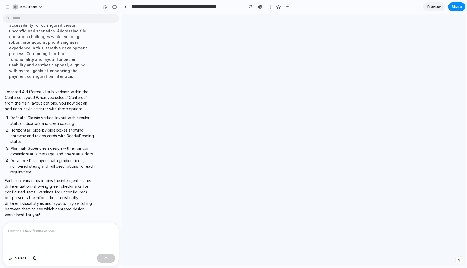
scroll to position [2742, 0]
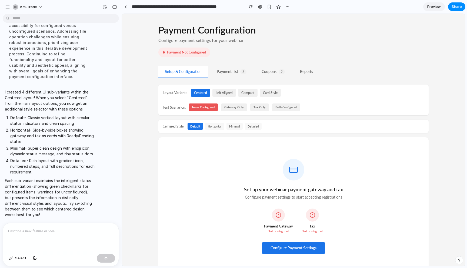
click at [218, 125] on button "horizontal" at bounding box center [214, 126] width 19 height 7
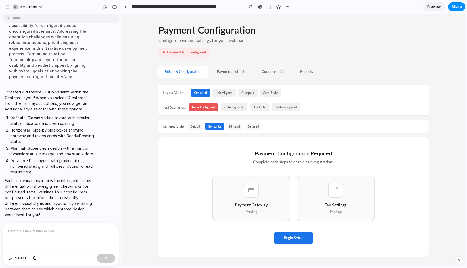
click at [236, 127] on button "minimal" at bounding box center [234, 126] width 16 height 7
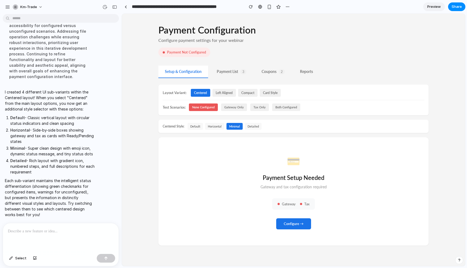
click at [204, 198] on div "💳 Payment Setup Needed Gateway and tax configuration required Gateway Tax Confi…" at bounding box center [293, 191] width 270 height 108
click at [253, 126] on button "detailed" at bounding box center [253, 126] width 17 height 7
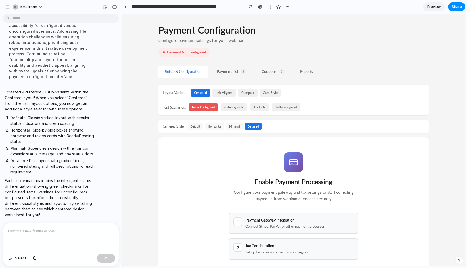
click at [235, 126] on button "minimal" at bounding box center [234, 126] width 16 height 7
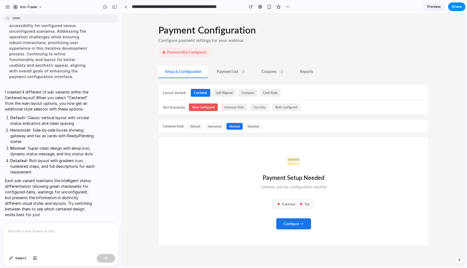
click at [216, 123] on button "horizontal" at bounding box center [214, 126] width 19 height 7
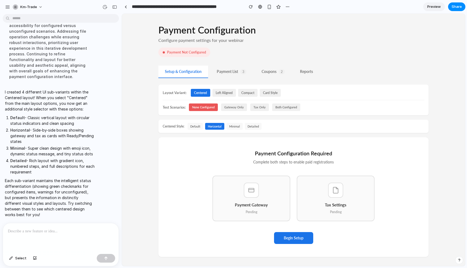
click at [199, 125] on button "default" at bounding box center [195, 126] width 15 height 7
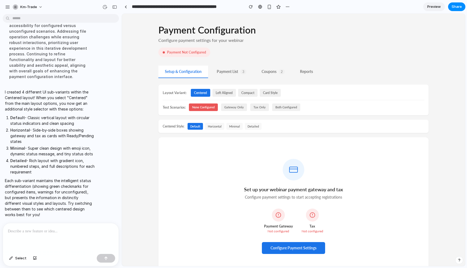
click at [217, 128] on button "horizontal" at bounding box center [214, 126] width 19 height 7
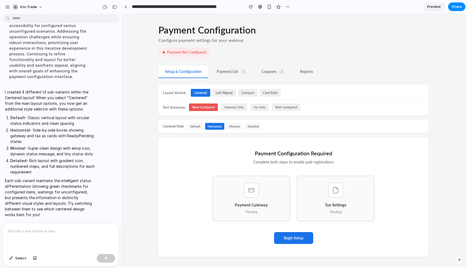
click at [234, 129] on button "minimal" at bounding box center [234, 126] width 16 height 7
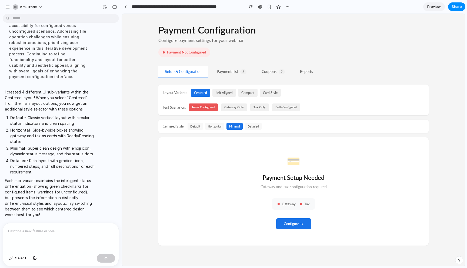
click at [276, 107] on button "Both Configured" at bounding box center [286, 107] width 28 height 8
click at [21, 259] on span "Select" at bounding box center [20, 258] width 11 height 5
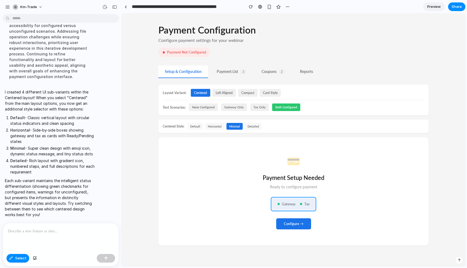
click at [302, 209] on div at bounding box center [293, 140] width 343 height 252
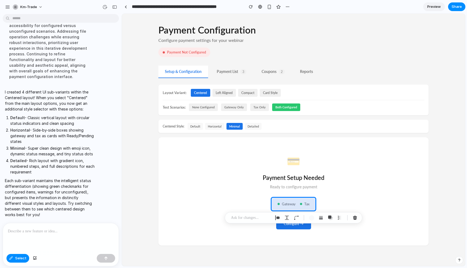
click at [67, 234] on div at bounding box center [61, 237] width 116 height 29
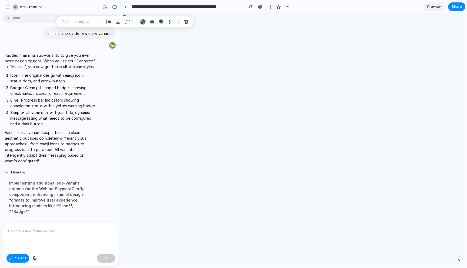
scroll to position [2612, 0]
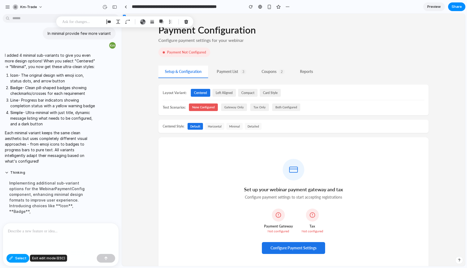
click at [24, 257] on span "Select" at bounding box center [20, 258] width 11 height 5
click at [209, 125] on button "horizontal" at bounding box center [214, 126] width 19 height 7
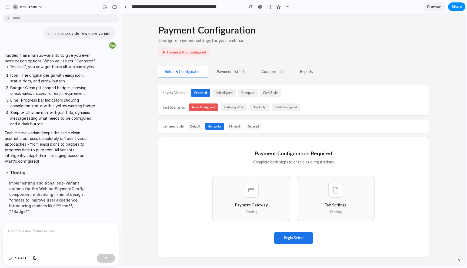
click at [238, 125] on button "minimal" at bounding box center [234, 126] width 16 height 7
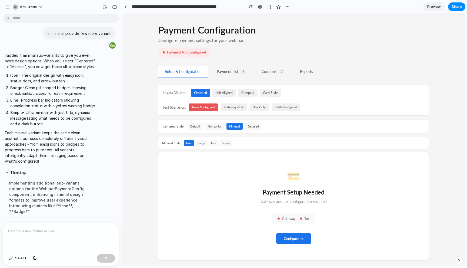
click at [198, 144] on button "badge" at bounding box center [201, 143] width 12 height 6
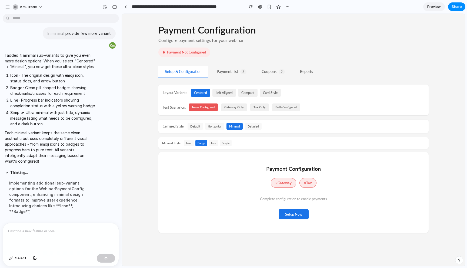
click at [212, 145] on button "line" at bounding box center [213, 143] width 9 height 6
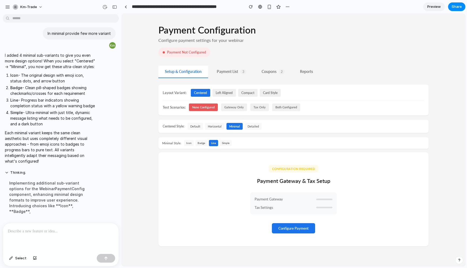
click at [226, 144] on button "simple" at bounding box center [226, 143] width 12 height 6
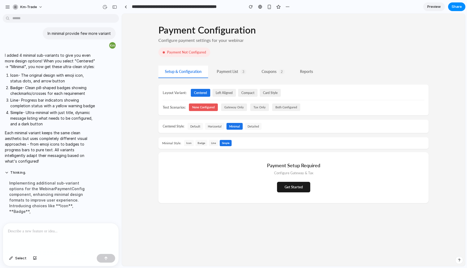
click at [215, 143] on button "line" at bounding box center [213, 143] width 9 height 6
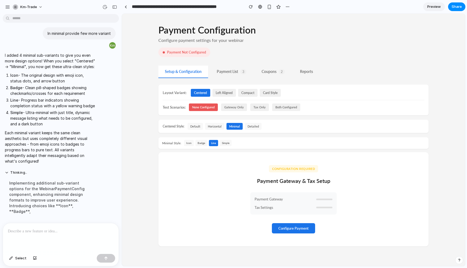
click at [273, 207] on span "Tax Settings" at bounding box center [264, 207] width 19 height 5
click at [275, 201] on span "Payment Gateway" at bounding box center [269, 199] width 28 height 5
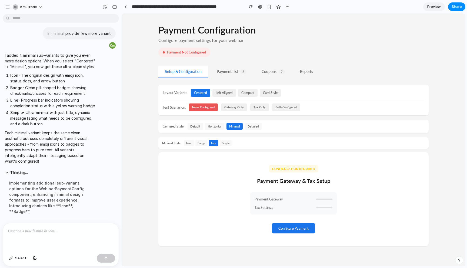
click at [234, 169] on div "Configuration Required Payment Gateway & Tax Setup Payment Gateway Tax Settings…" at bounding box center [293, 199] width 270 height 94
click at [202, 145] on button "badge" at bounding box center [201, 143] width 12 height 6
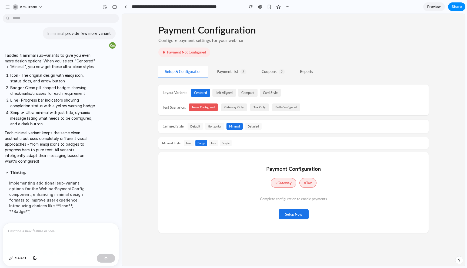
click at [187, 143] on button "icon" at bounding box center [189, 143] width 10 height 6
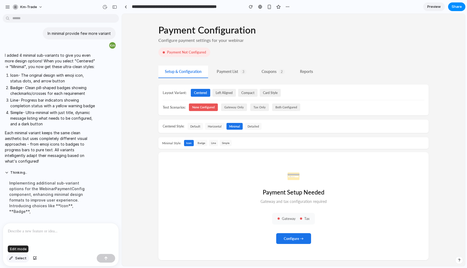
click at [21, 256] on span "Select" at bounding box center [20, 258] width 11 height 5
click at [297, 223] on div at bounding box center [293, 140] width 343 height 252
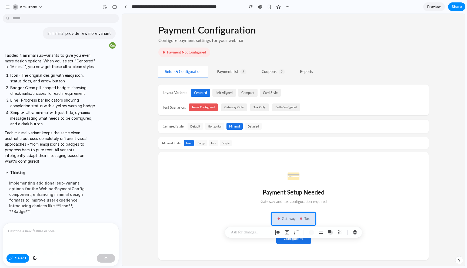
click at [52, 236] on div at bounding box center [61, 237] width 116 height 29
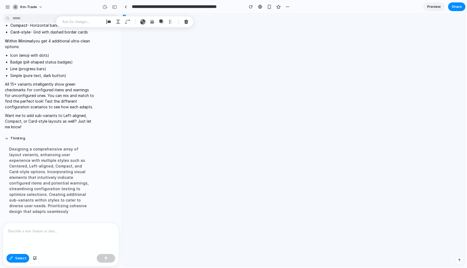
scroll to position [2610, 0]
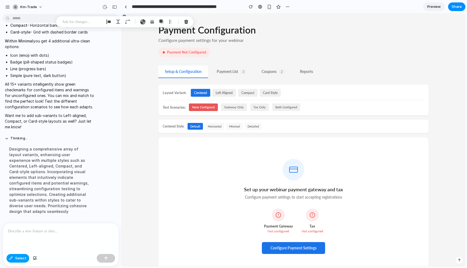
click at [19, 259] on span "Select" at bounding box center [20, 258] width 11 height 5
click at [237, 125] on button "minimal" at bounding box center [234, 126] width 16 height 7
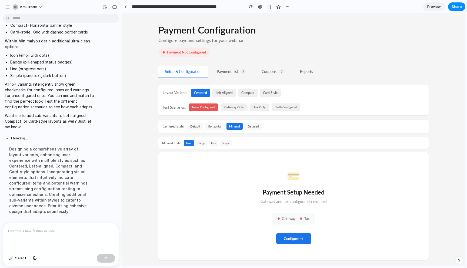
scroll to position [5, 0]
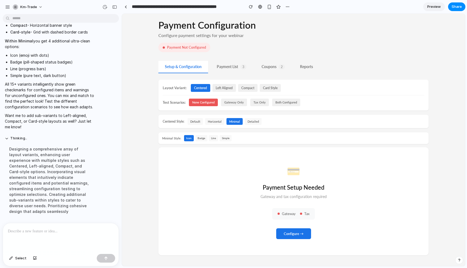
click at [198, 136] on button "badge" at bounding box center [201, 138] width 12 height 6
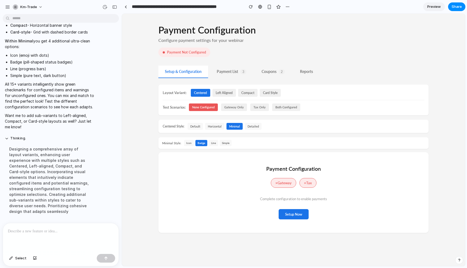
click at [212, 141] on button "line" at bounding box center [213, 143] width 9 height 6
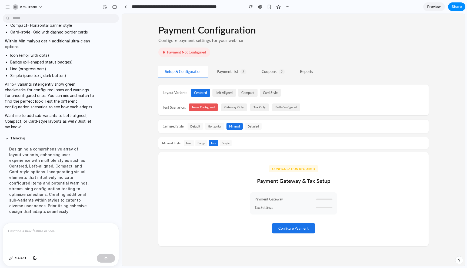
click at [226, 145] on button "simple" at bounding box center [226, 143] width 12 height 6
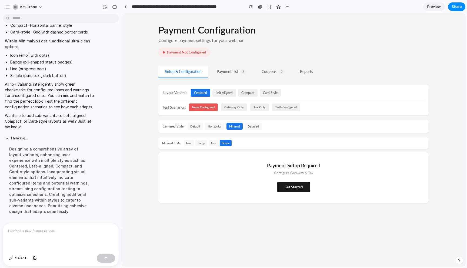
click at [189, 145] on button "icon" at bounding box center [189, 143] width 10 height 6
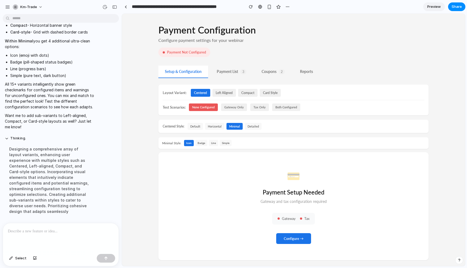
click at [200, 143] on button "badge" at bounding box center [201, 143] width 12 height 6
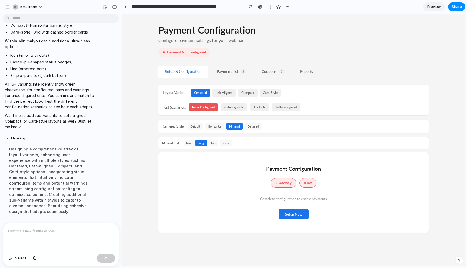
click at [213, 145] on button "line" at bounding box center [213, 143] width 9 height 6
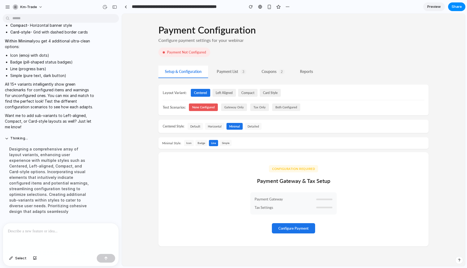
click at [224, 143] on button "simple" at bounding box center [226, 143] width 12 height 6
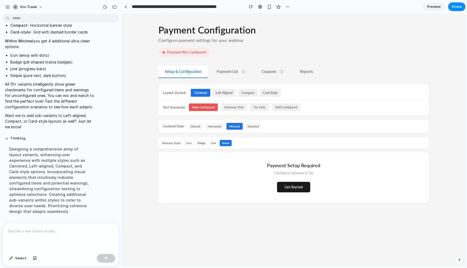
click at [192, 144] on button "icon" at bounding box center [189, 143] width 10 height 6
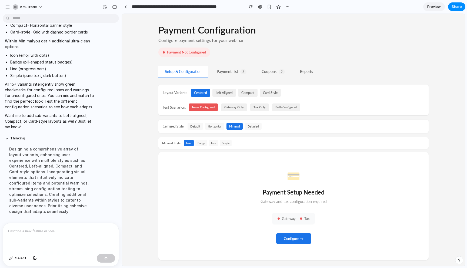
click at [198, 146] on div "Minimal Style: icon badge line simple" at bounding box center [293, 142] width 270 height 11
click at [199, 144] on button "badge" at bounding box center [201, 143] width 12 height 6
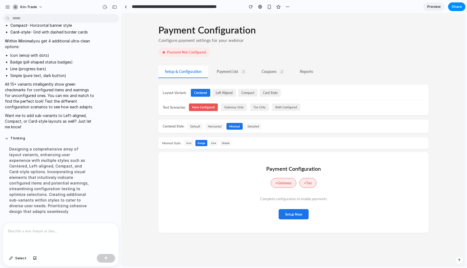
click at [210, 142] on button "line" at bounding box center [213, 143] width 9 height 6
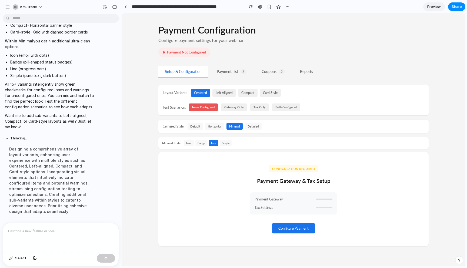
click at [225, 144] on button "simple" at bounding box center [226, 143] width 12 height 6
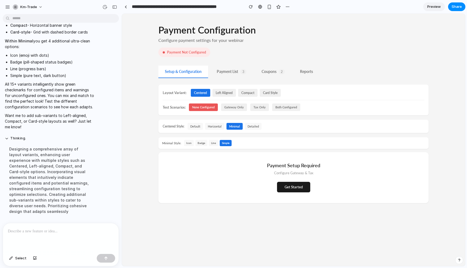
click at [252, 127] on button "detailed" at bounding box center [253, 126] width 17 height 7
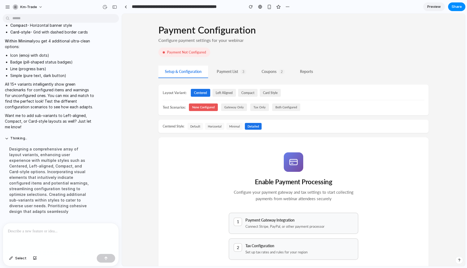
scroll to position [43, 0]
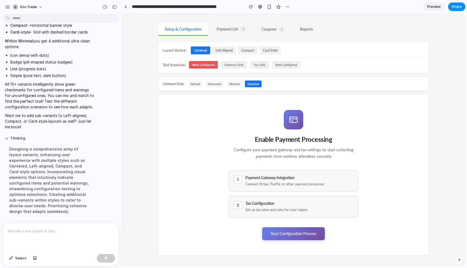
click at [238, 84] on button "minimal" at bounding box center [234, 84] width 16 height 7
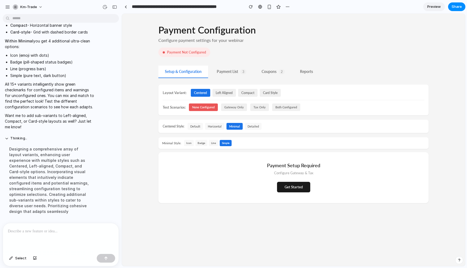
click at [214, 124] on button "horizontal" at bounding box center [214, 126] width 19 height 7
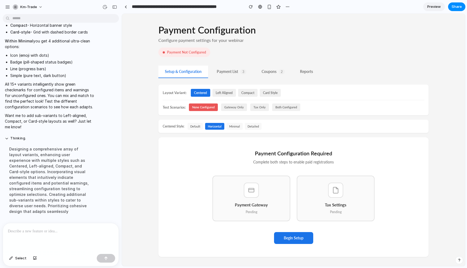
click at [194, 124] on button "default" at bounding box center [195, 126] width 15 height 7
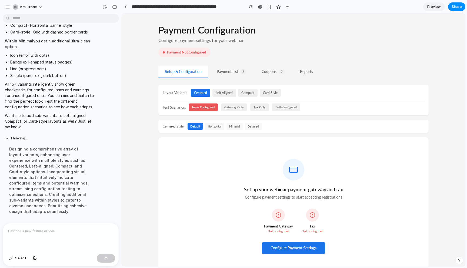
click at [255, 126] on button "detailed" at bounding box center [253, 126] width 17 height 7
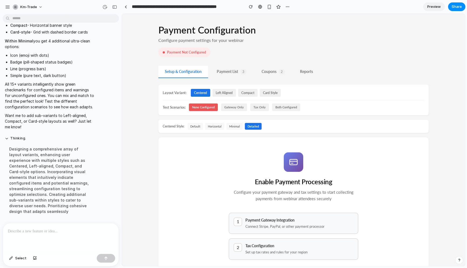
scroll to position [43, 0]
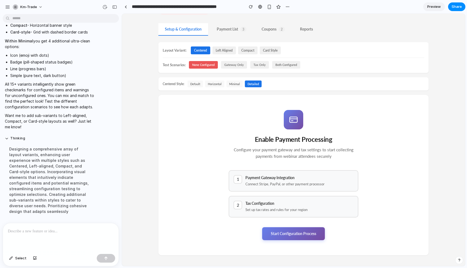
click at [197, 84] on button "default" at bounding box center [195, 84] width 15 height 7
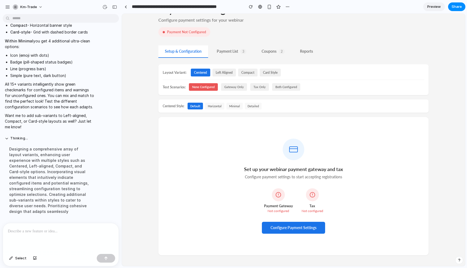
click at [88, 240] on div at bounding box center [61, 237] width 116 height 29
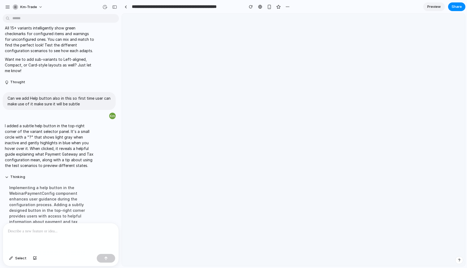
scroll to position [0, 0]
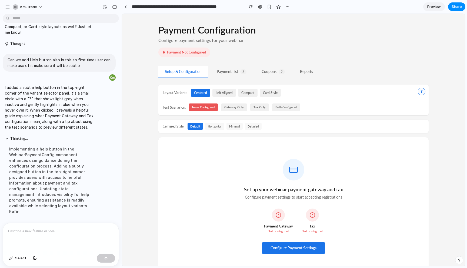
click at [423, 93] on button "?" at bounding box center [422, 92] width 8 height 8
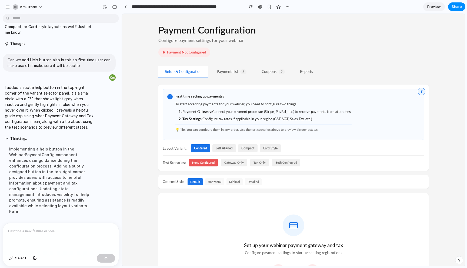
click at [423, 93] on button "?" at bounding box center [422, 92] width 8 height 8
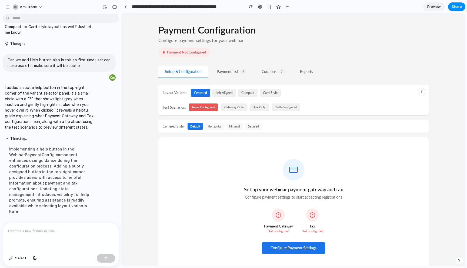
scroll to position [21, 0]
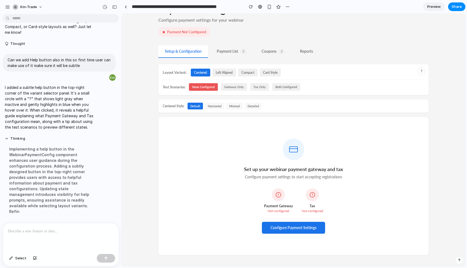
click at [236, 53] on button "Payment List 3" at bounding box center [231, 51] width 43 height 12
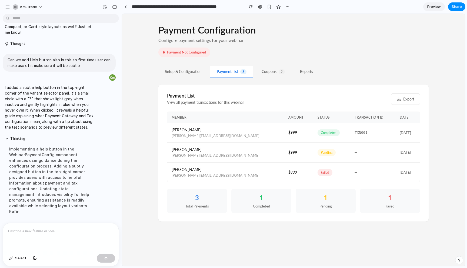
scroll to position [0, 0]
click at [188, 73] on button "Setup & Configuration" at bounding box center [183, 72] width 50 height 12
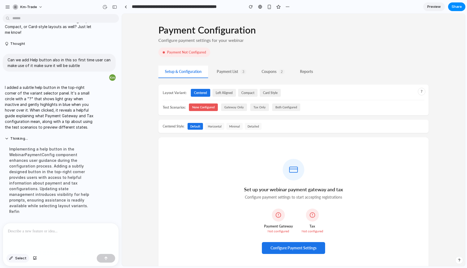
click at [21, 260] on span "Select" at bounding box center [20, 258] width 11 height 5
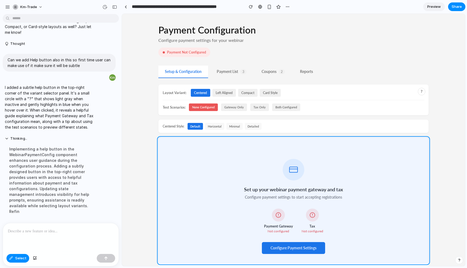
click at [197, 238] on div at bounding box center [293, 140] width 343 height 252
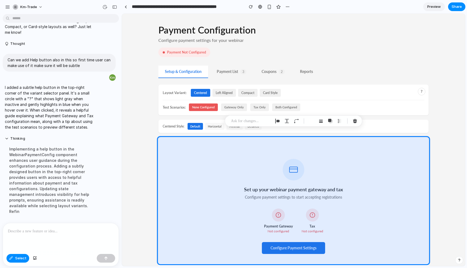
click at [91, 244] on div at bounding box center [61, 237] width 116 height 29
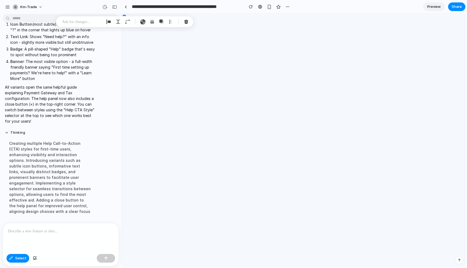
scroll to position [2600, 0]
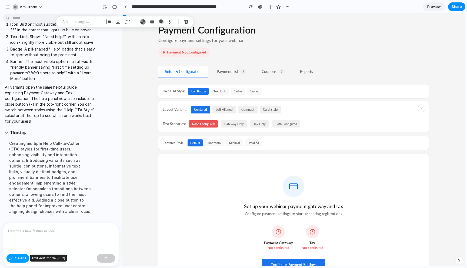
click at [17, 257] on span "Select" at bounding box center [20, 258] width 11 height 5
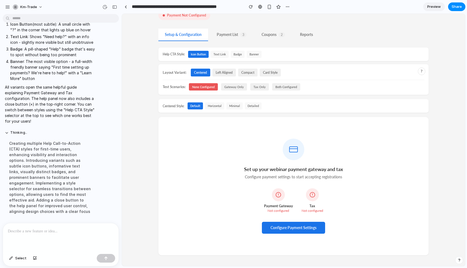
click at [235, 258] on div "Payment Configuration Configure payment settings for your webinar Payment Not C…" at bounding box center [293, 121] width 343 height 289
click at [220, 107] on button "horizontal" at bounding box center [214, 105] width 19 height 7
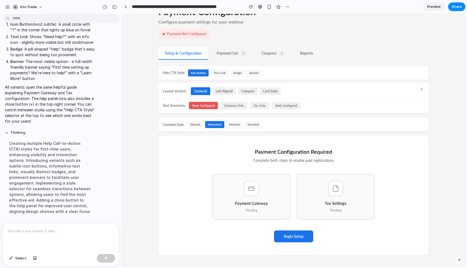
click at [200, 123] on button "default" at bounding box center [195, 124] width 15 height 7
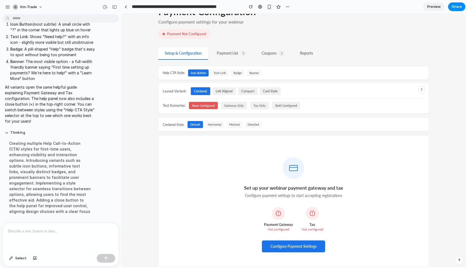
click at [224, 72] on button "text link" at bounding box center [220, 72] width 18 height 7
click at [203, 72] on button "icon button" at bounding box center [198, 72] width 21 height 7
click at [223, 72] on button "text link" at bounding box center [220, 72] width 18 height 7
click at [236, 73] on button "badge" at bounding box center [238, 72] width 14 height 7
click at [252, 73] on button "banner" at bounding box center [254, 72] width 15 height 7
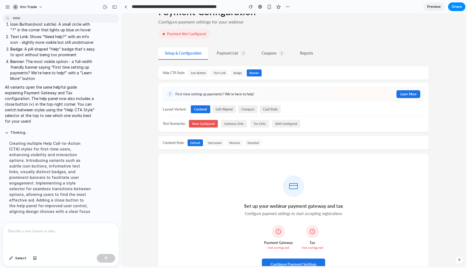
click at [236, 72] on button "badge" at bounding box center [238, 72] width 14 height 7
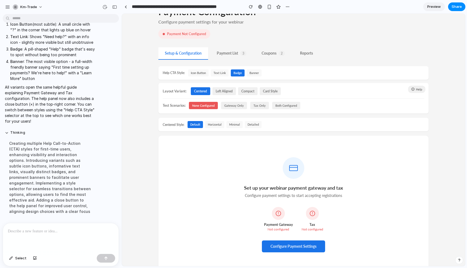
click at [221, 74] on button "text link" at bounding box center [220, 72] width 18 height 7
click at [236, 53] on button "Payment List 3" at bounding box center [231, 53] width 43 height 12
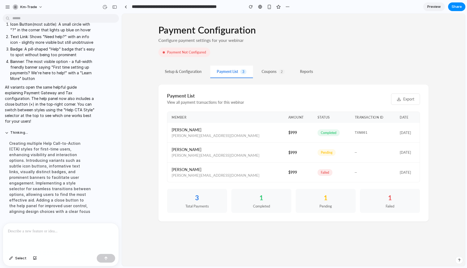
click at [270, 71] on button "Coupons 2" at bounding box center [273, 72] width 36 height 12
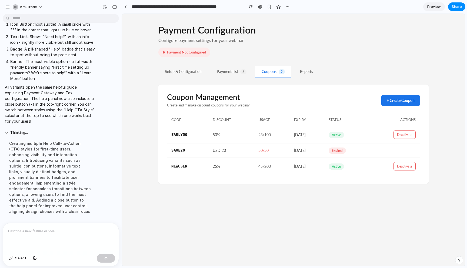
click at [313, 72] on button "Reports" at bounding box center [306, 72] width 26 height 12
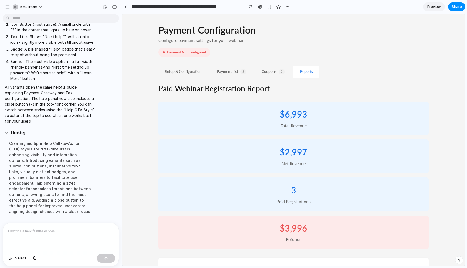
click at [192, 66] on button "Setup & Configuration" at bounding box center [183, 72] width 50 height 12
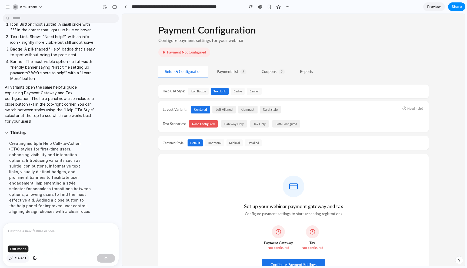
click at [22, 257] on span "Select" at bounding box center [20, 258] width 11 height 5
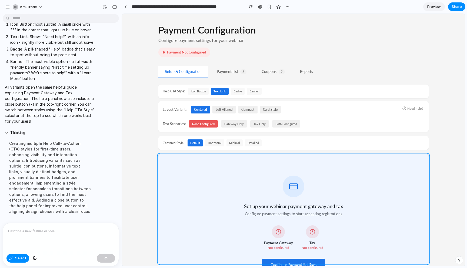
click at [183, 217] on div at bounding box center [293, 140] width 343 height 252
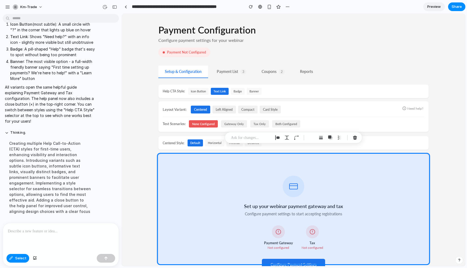
click at [68, 244] on div at bounding box center [61, 237] width 116 height 29
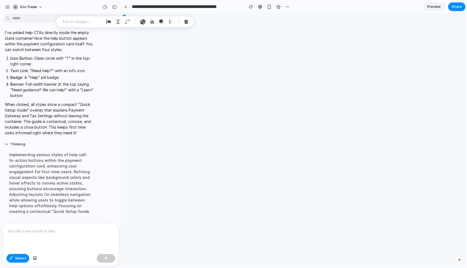
scroll to position [2537, 0]
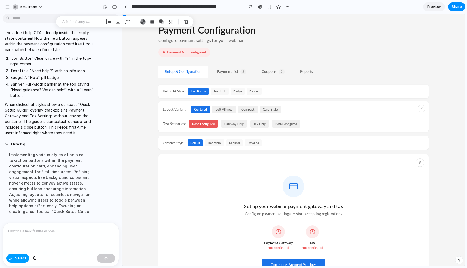
click at [21, 262] on button "Select" at bounding box center [17, 258] width 23 height 9
click at [223, 92] on button "text link" at bounding box center [220, 91] width 18 height 7
click at [247, 91] on button "banner" at bounding box center [254, 91] width 15 height 7
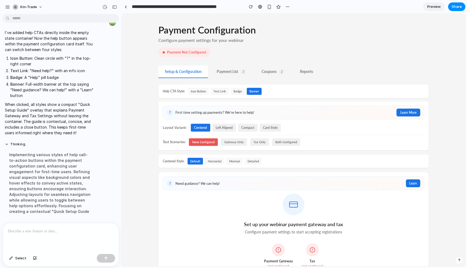
scroll to position [55, 0]
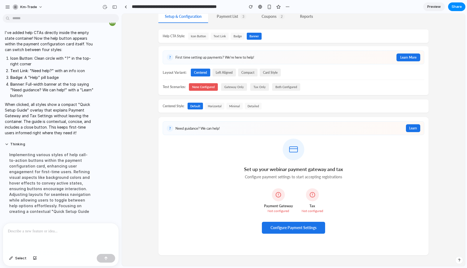
click at [238, 36] on button "badge" at bounding box center [238, 36] width 14 height 7
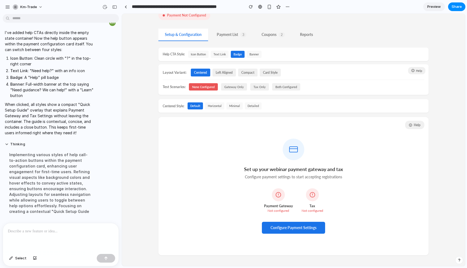
scroll to position [37, 0]
click at [238, 36] on button "Payment List 3" at bounding box center [231, 35] width 43 height 12
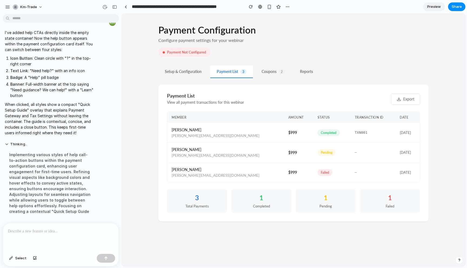
scroll to position [0, 0]
click at [272, 76] on button "Coupons 2" at bounding box center [273, 72] width 36 height 12
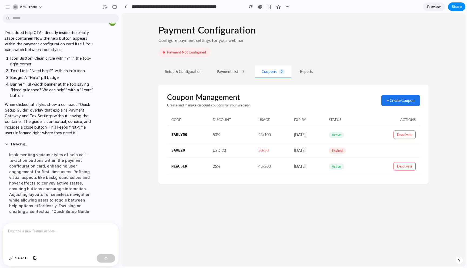
click at [304, 71] on button "Reports" at bounding box center [306, 72] width 26 height 12
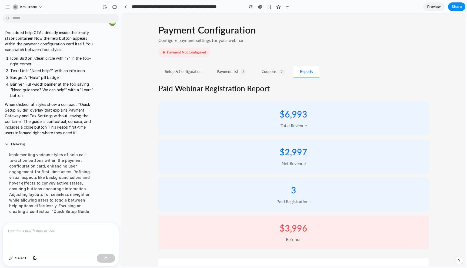
click at [195, 74] on button "Setup & Configuration" at bounding box center [183, 72] width 50 height 12
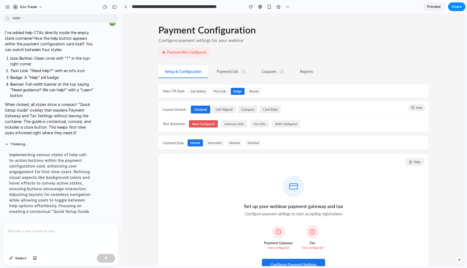
click at [81, 230] on p at bounding box center [61, 231] width 106 height 6
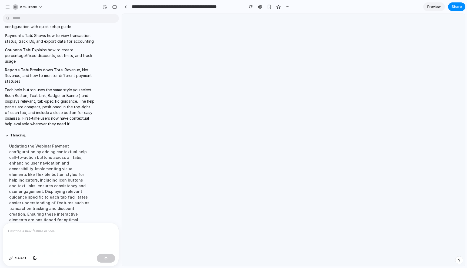
scroll to position [2733, 0]
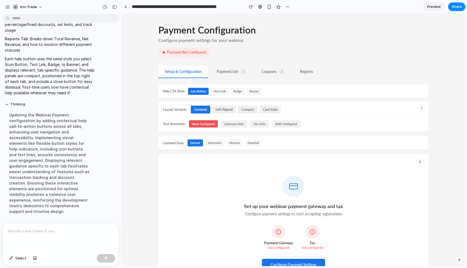
click at [230, 72] on button "Payment List 3" at bounding box center [231, 72] width 43 height 12
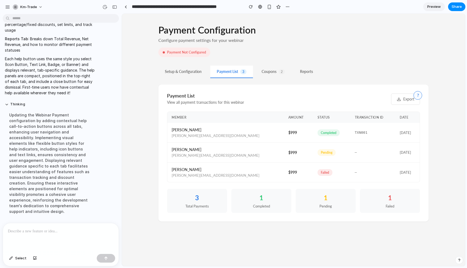
click at [415, 93] on button "?" at bounding box center [417, 95] width 9 height 9
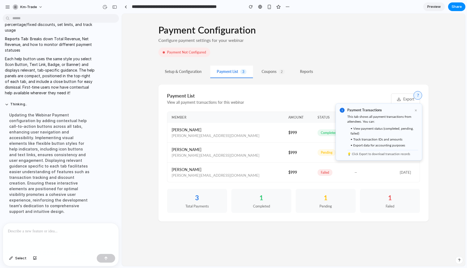
click at [379, 123] on div "This tab shows all payment transactions from attendees. You can:" at bounding box center [382, 119] width 71 height 10
click at [379, 154] on div "💡 Click Export to download transaction records" at bounding box center [382, 153] width 71 height 6
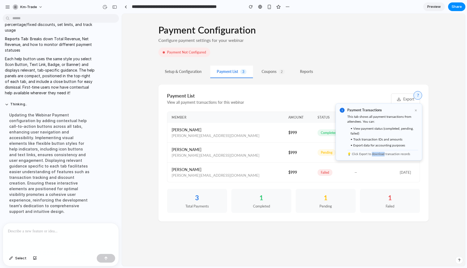
click at [276, 68] on button "Coupons 2" at bounding box center [273, 72] width 36 height 12
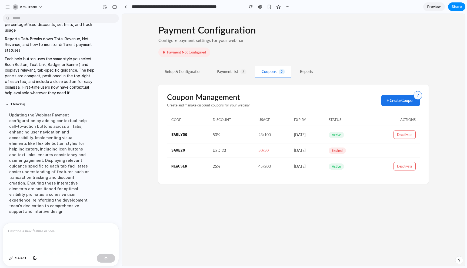
click at [418, 96] on button "?" at bounding box center [417, 95] width 9 height 9
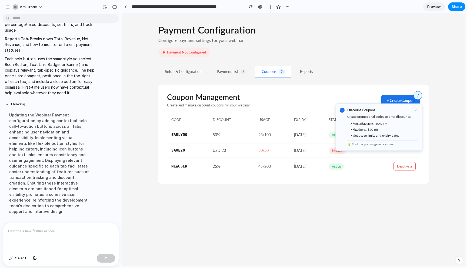
click at [418, 96] on button "?" at bounding box center [417, 95] width 9 height 9
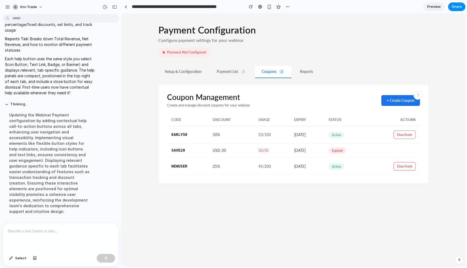
click at [312, 69] on button "Reports" at bounding box center [306, 72] width 26 height 12
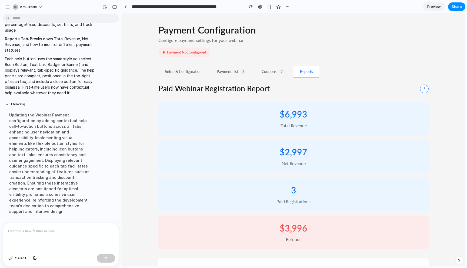
click at [424, 91] on button "?" at bounding box center [424, 89] width 9 height 9
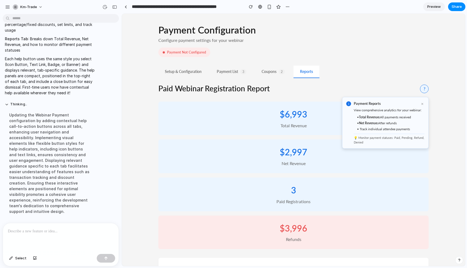
click at [424, 91] on button "?" at bounding box center [424, 89] width 9 height 9
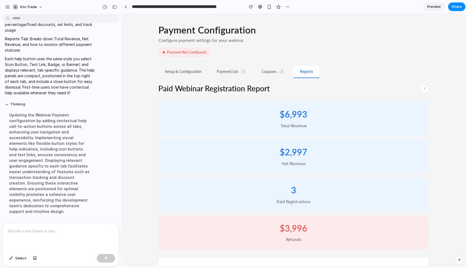
click at [183, 73] on button "Setup & Configuration" at bounding box center [183, 72] width 50 height 12
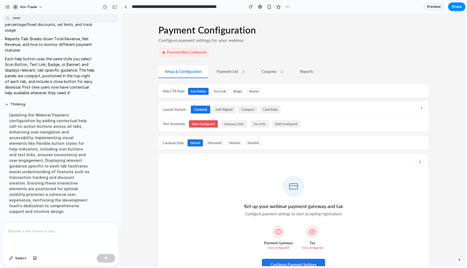
click at [257, 92] on button "banner" at bounding box center [254, 91] width 15 height 7
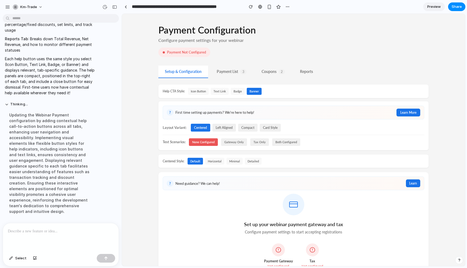
click at [222, 71] on button "Payment List 3" at bounding box center [231, 72] width 43 height 12
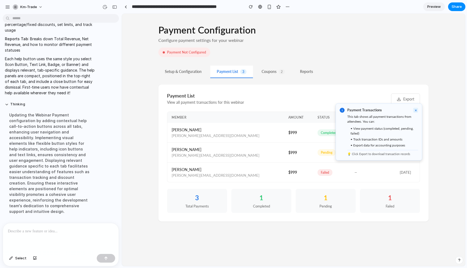
click at [414, 111] on button "×" at bounding box center [415, 110] width 5 height 5
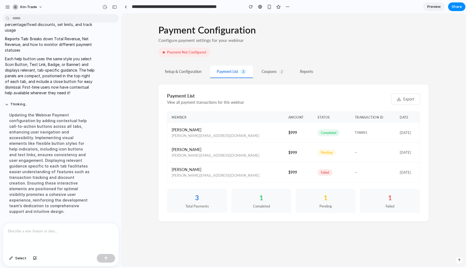
click at [271, 71] on button "Coupons 2" at bounding box center [273, 72] width 36 height 12
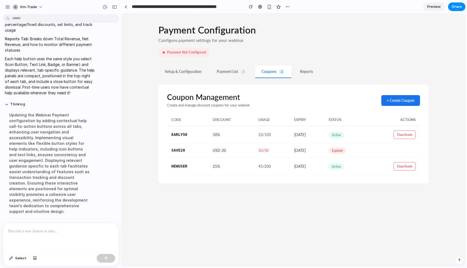
click at [310, 75] on button "Reports" at bounding box center [306, 72] width 26 height 12
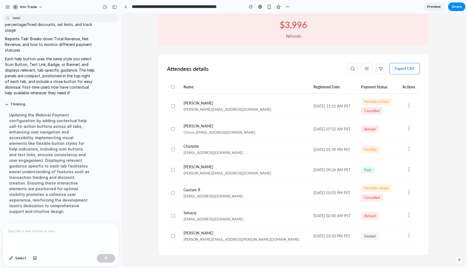
scroll to position [0, 0]
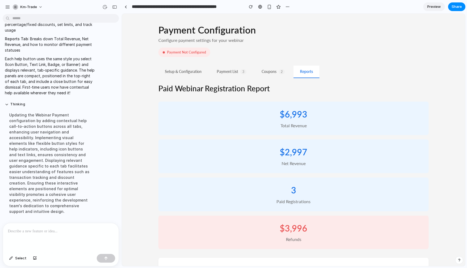
click at [201, 71] on button "Setup & Configuration" at bounding box center [183, 72] width 50 height 12
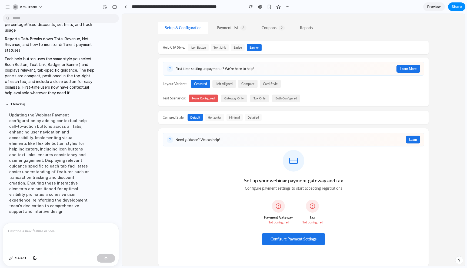
scroll to position [55, 0]
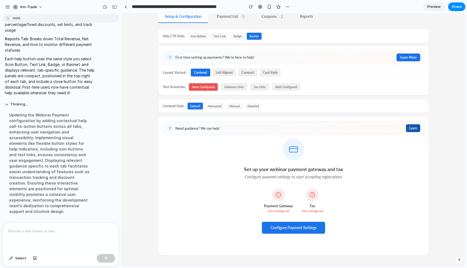
click at [410, 128] on button "Learn" at bounding box center [413, 128] width 14 height 8
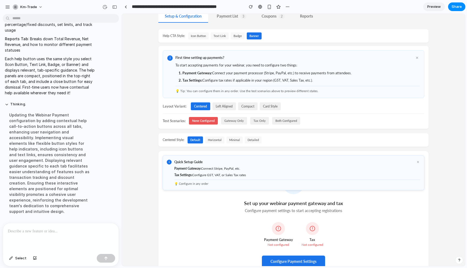
scroll to position [89, 0]
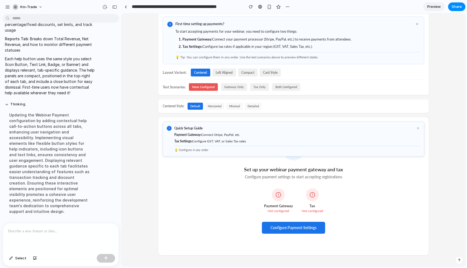
click at [198, 151] on div "💡 Configure in any order" at bounding box center [297, 149] width 246 height 6
click at [197, 175] on div "i Quick Setup Guide × Payment Gateway: Connect Stripe, PayPal, etc. Tax Setting…" at bounding box center [293, 186] width 270 height 138
click at [415, 128] on button "×" at bounding box center [417, 128] width 5 height 5
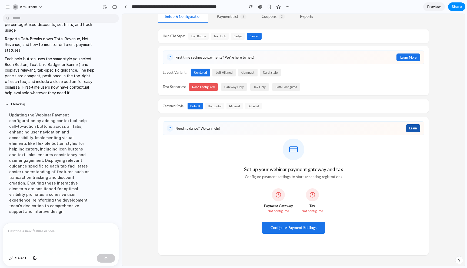
scroll to position [55, 0]
click at [403, 158] on div "? Need guidance? We can help! Learn Set up your webinar payment gateway and tax…" at bounding box center [293, 186] width 270 height 138
click at [198, 34] on button "icon button" at bounding box center [198, 36] width 21 height 7
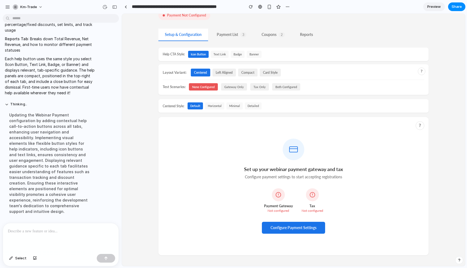
click at [259, 55] on button "banner" at bounding box center [254, 54] width 15 height 7
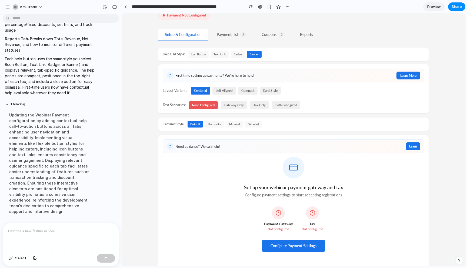
click at [226, 94] on button "left aligned" at bounding box center [224, 91] width 24 height 8
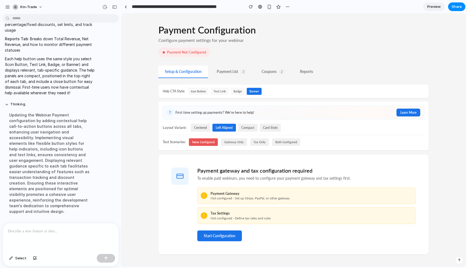
scroll to position [0, 0]
click at [227, 69] on button "Payment List 3" at bounding box center [231, 72] width 43 height 12
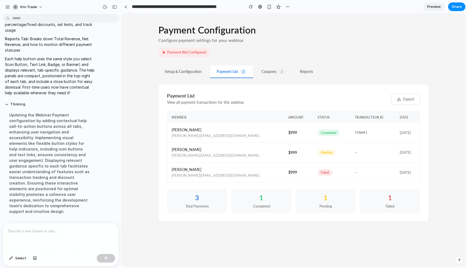
click at [279, 71] on button "Coupons 2" at bounding box center [273, 72] width 36 height 12
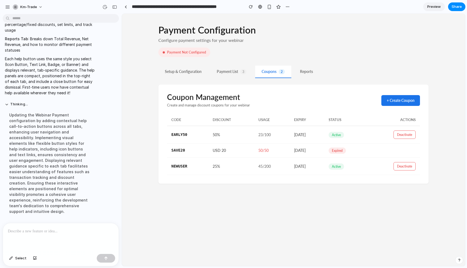
click at [313, 70] on button "Reports" at bounding box center [306, 72] width 26 height 12
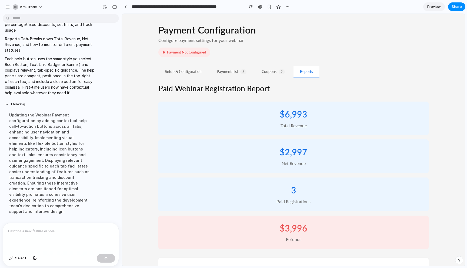
click at [49, 241] on div at bounding box center [61, 237] width 116 height 29
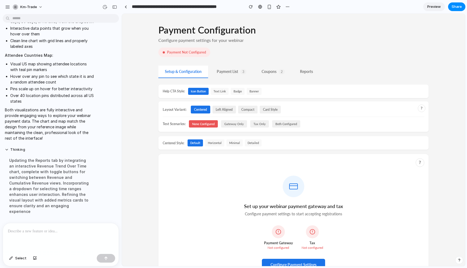
click at [300, 70] on button "Reports" at bounding box center [306, 72] width 26 height 12
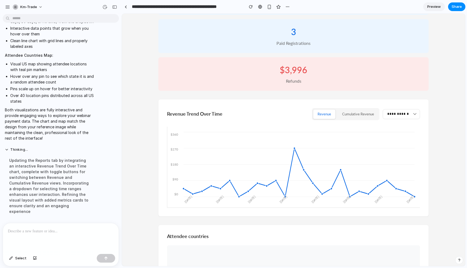
scroll to position [213, 0]
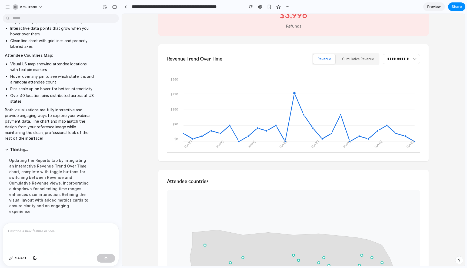
click at [295, 92] on circle at bounding box center [294, 92] width 3 height 3
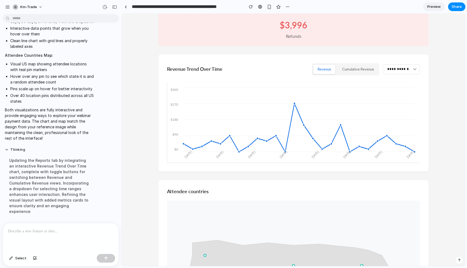
click at [370, 70] on button "Cumulative Revenue" at bounding box center [358, 69] width 41 height 10
click at [332, 69] on button "Revenue" at bounding box center [324, 69] width 22 height 10
click at [363, 73] on button "Cumulative Revenue" at bounding box center [358, 69] width 41 height 10
click at [395, 70] on select "**********" at bounding box center [401, 69] width 37 height 10
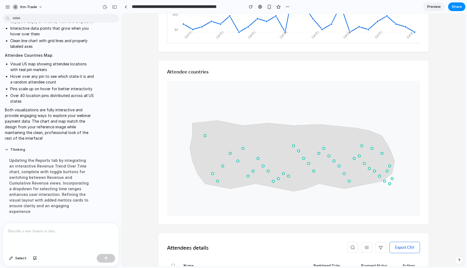
scroll to position [364, 0]
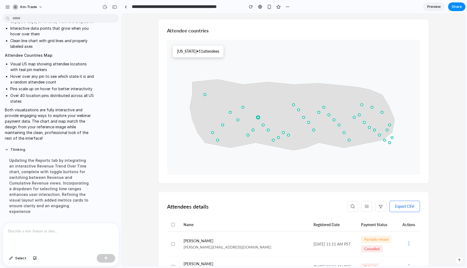
click at [258, 117] on circle at bounding box center [258, 117] width 4 height 4
click at [243, 108] on circle at bounding box center [243, 108] width 2 height 2
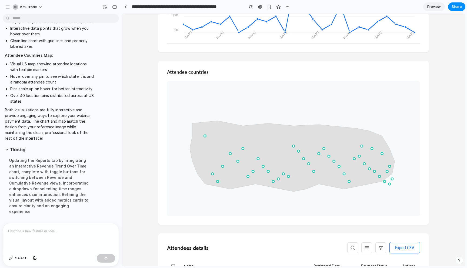
scroll to position [332, 0]
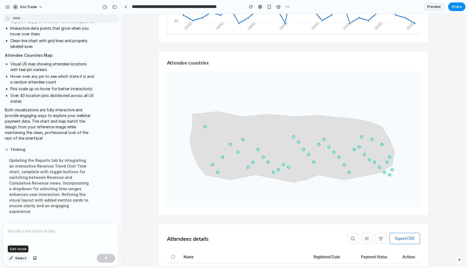
click at [20, 259] on span "Select" at bounding box center [20, 258] width 11 height 5
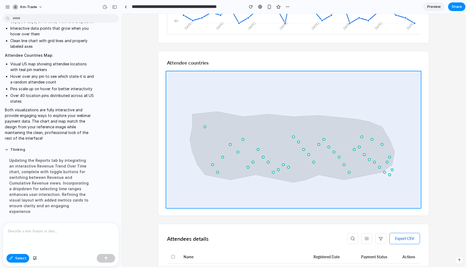
click at [173, 203] on div at bounding box center [293, 140] width 343 height 252
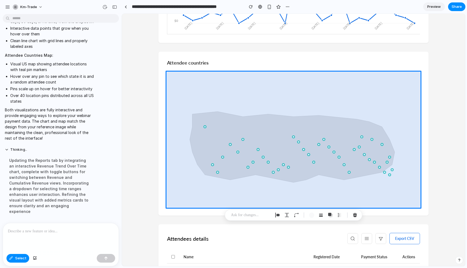
click at [69, 243] on div at bounding box center [61, 237] width 116 height 29
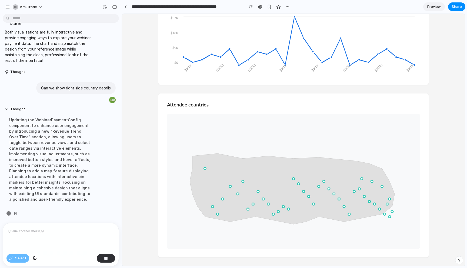
scroll to position [209, 0]
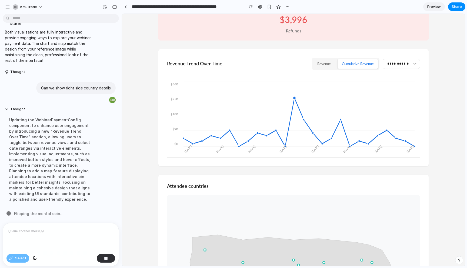
click at [294, 97] on circle at bounding box center [294, 97] width 3 height 3
click at [329, 65] on button "Revenue" at bounding box center [324, 64] width 22 height 10
click at [358, 66] on button "Cumulative Revenue" at bounding box center [358, 64] width 41 height 10
click at [329, 68] on button "Revenue" at bounding box center [324, 64] width 22 height 10
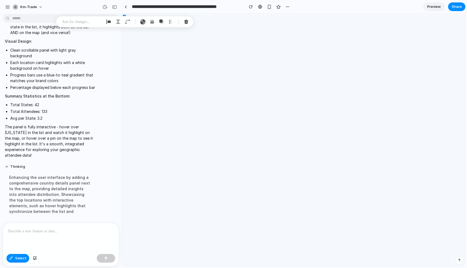
scroll to position [0, 0]
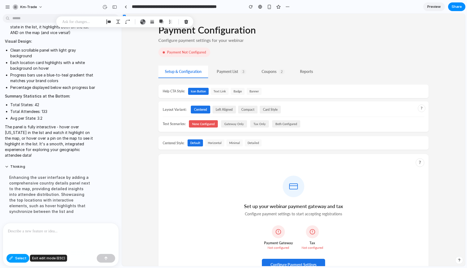
click at [21, 256] on span "Select" at bounding box center [20, 258] width 11 height 5
click at [308, 69] on button "Reports" at bounding box center [306, 72] width 26 height 12
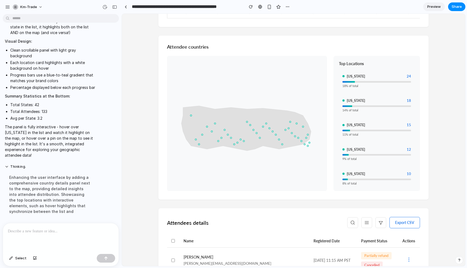
scroll to position [385, 0]
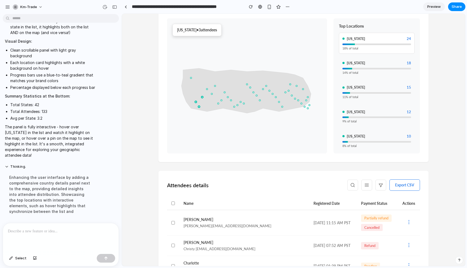
click at [359, 36] on span "[US_STATE]" at bounding box center [356, 38] width 18 height 5
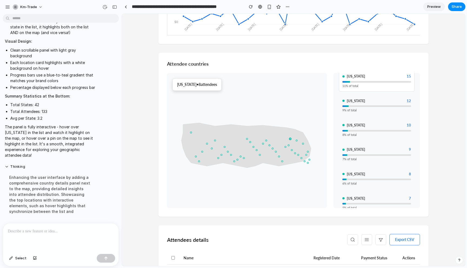
scroll to position [255, 0]
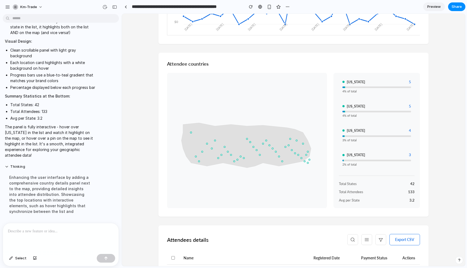
click at [344, 195] on div "Total States 42 Total Attendees 133 Avg per State 3.2" at bounding box center [377, 189] width 76 height 27
click at [345, 195] on div "Total States 42 Total Attendees 133 Avg per State 3.2" at bounding box center [377, 189] width 76 height 27
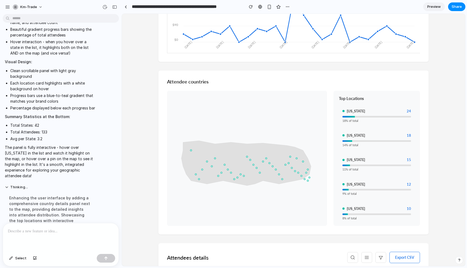
scroll to position [316, 0]
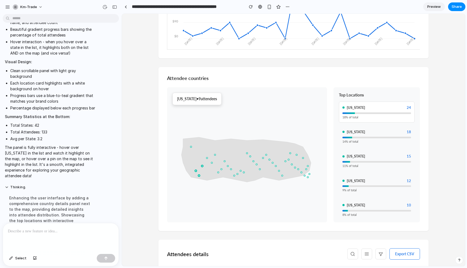
click at [353, 112] on div at bounding box center [348, 113] width 12 height 2
click at [356, 140] on div "14 % of total" at bounding box center [376, 141] width 69 height 4
click at [409, 156] on span "15" at bounding box center [409, 156] width 4 height 5
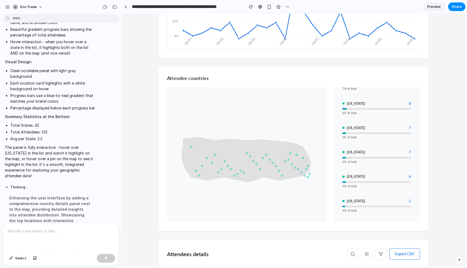
scroll to position [0, 0]
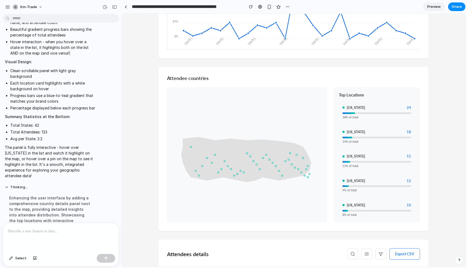
click at [430, 130] on div "**********" at bounding box center [293, 74] width 343 height 754
click at [13, 258] on button "Select" at bounding box center [17, 258] width 23 height 9
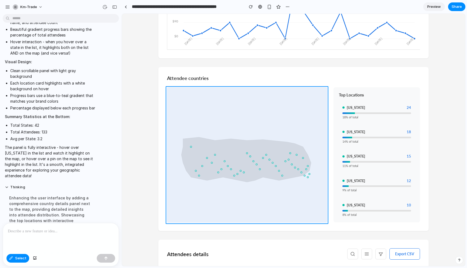
click at [200, 124] on div at bounding box center [293, 140] width 343 height 252
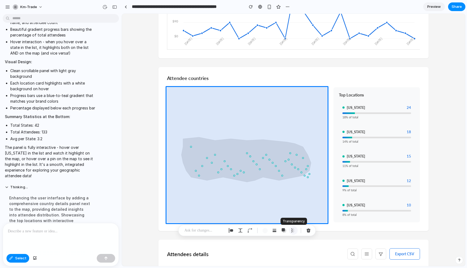
click at [293, 233] on button "button" at bounding box center [293, 230] width 9 height 9
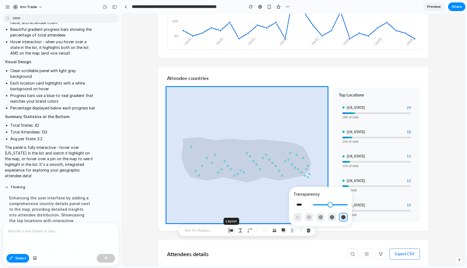
click at [230, 232] on div "button" at bounding box center [231, 230] width 5 height 5
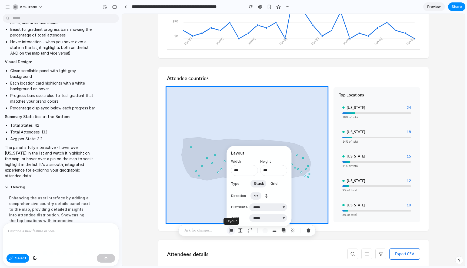
click at [230, 232] on div "button" at bounding box center [231, 230] width 5 height 5
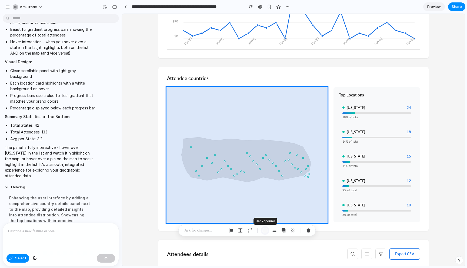
click at [267, 229] on div "button" at bounding box center [265, 231] width 6 height 6
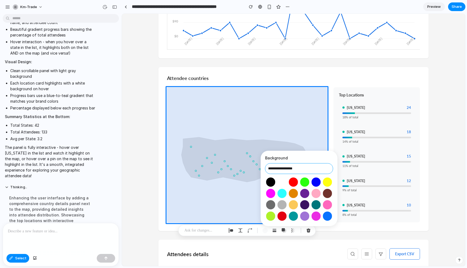
click at [317, 170] on input "**********" at bounding box center [299, 168] width 68 height 11
type input "******"
click at [22, 260] on span "Select" at bounding box center [20, 258] width 11 height 5
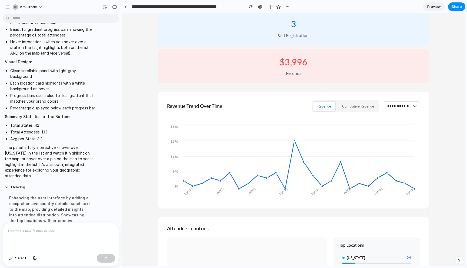
scroll to position [176, 0]
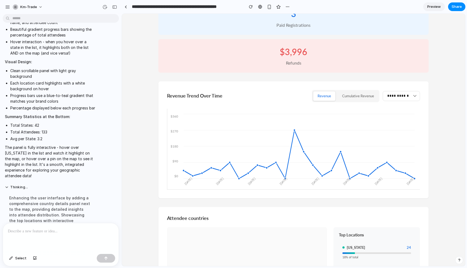
click at [399, 96] on select "**********" at bounding box center [401, 96] width 37 height 10
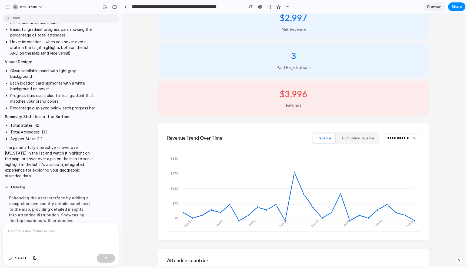
scroll to position [208, 0]
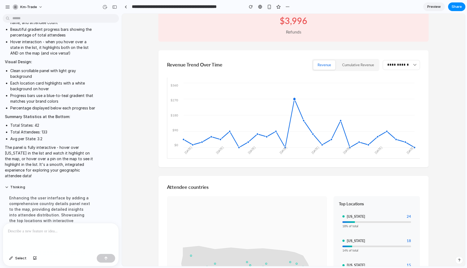
click at [294, 99] on circle at bounding box center [294, 98] width 3 height 3
click at [285, 148] on div "[DATE] Aug [DATE] [DATE] [DATE] Sep [DATE] Sep 23" at bounding box center [298, 153] width 231 height 11
click at [275, 132] on circle at bounding box center [276, 131] width 3 height 3
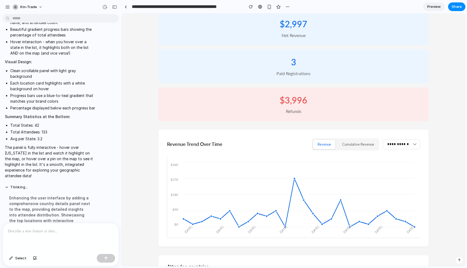
scroll to position [282, 0]
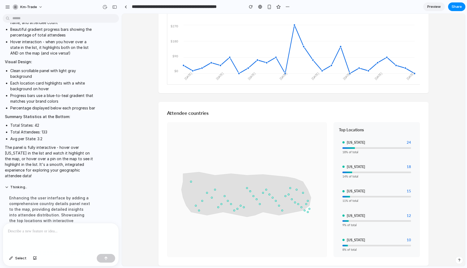
click at [71, 232] on p at bounding box center [61, 231] width 106 height 6
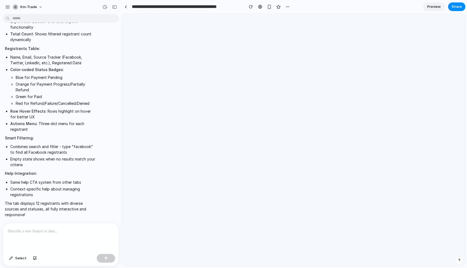
scroll to position [0, 0]
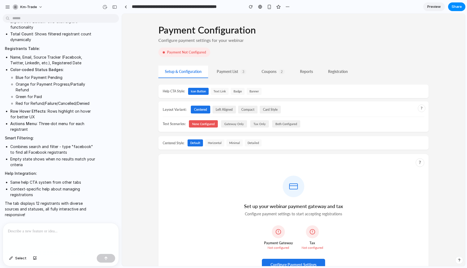
click at [338, 74] on button "Registration" at bounding box center [338, 72] width 33 height 12
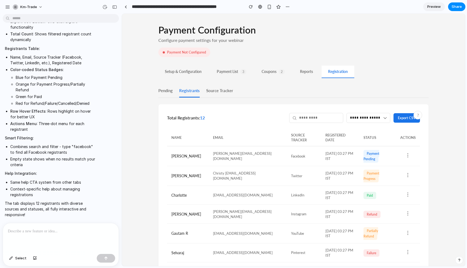
click at [245, 99] on div "**********" at bounding box center [293, 235] width 270 height 301
click at [375, 119] on select "**********" at bounding box center [368, 118] width 44 height 10
click at [346, 113] on select "**********" at bounding box center [368, 118] width 44 height 10
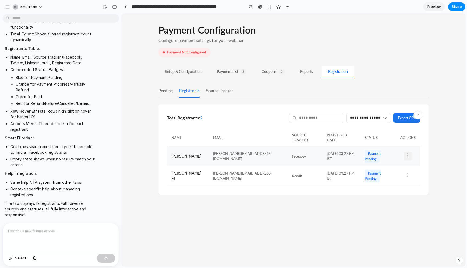
click at [406, 153] on icon at bounding box center [407, 155] width 5 height 5
click at [375, 116] on select "**********" at bounding box center [368, 118] width 44 height 10
click at [346, 113] on select "**********" at bounding box center [368, 118] width 44 height 10
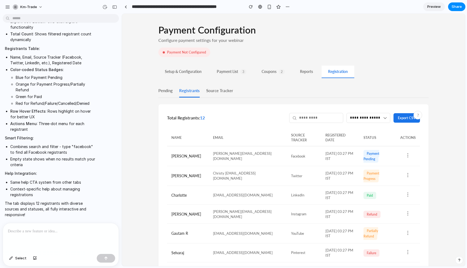
click at [355, 104] on div "**********" at bounding box center [293, 235] width 270 height 301
click at [160, 91] on button "pending" at bounding box center [165, 91] width 14 height 13
click at [188, 93] on button "registrants" at bounding box center [189, 91] width 21 height 13
click at [220, 92] on button "Source Tracker" at bounding box center [219, 91] width 27 height 13
click at [166, 94] on button "pending" at bounding box center [165, 91] width 14 height 13
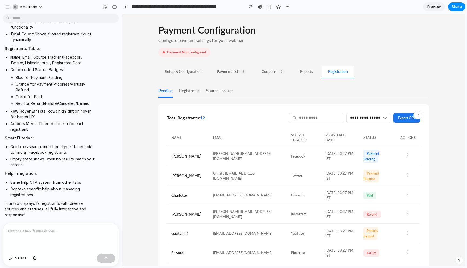
click at [191, 92] on button "registrants" at bounding box center [189, 91] width 21 height 13
click at [213, 90] on button "Source Tracker" at bounding box center [219, 91] width 27 height 13
click at [195, 91] on button "registrants" at bounding box center [189, 91] width 21 height 13
click at [375, 117] on select "**********" at bounding box center [368, 118] width 44 height 10
click at [346, 113] on select "**********" at bounding box center [368, 118] width 44 height 10
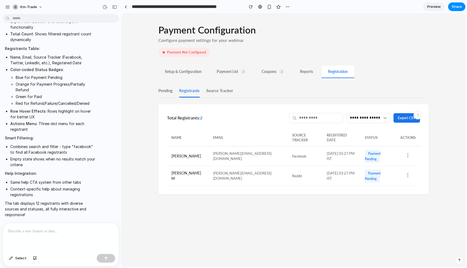
click at [374, 119] on select "**********" at bounding box center [368, 118] width 44 height 10
click at [346, 113] on select "**********" at bounding box center [368, 118] width 44 height 10
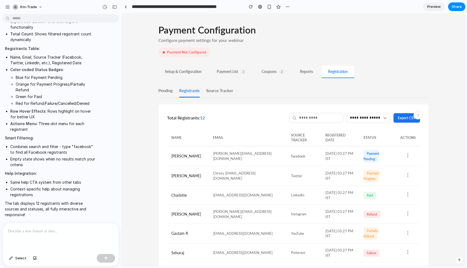
click at [371, 117] on select "**********" at bounding box center [368, 118] width 44 height 10
click at [346, 113] on select "**********" at bounding box center [368, 118] width 44 height 10
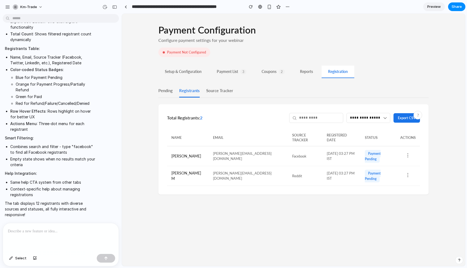
click at [373, 120] on select "**********" at bounding box center [368, 118] width 44 height 10
click at [346, 113] on select "**********" at bounding box center [368, 118] width 44 height 10
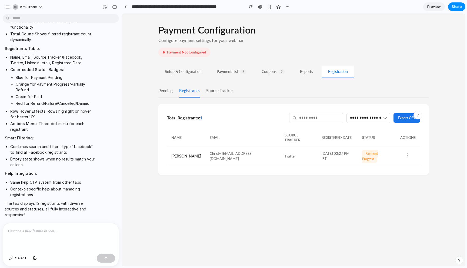
click at [375, 119] on select "**********" at bounding box center [368, 118] width 44 height 10
click at [346, 113] on select "**********" at bounding box center [368, 118] width 44 height 10
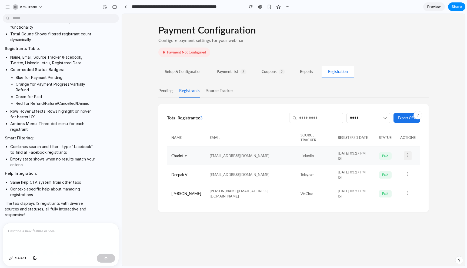
click at [406, 152] on icon at bounding box center [407, 154] width 5 height 5
click at [373, 118] on select "**********" at bounding box center [368, 118] width 44 height 10
click at [346, 113] on select "**********" at bounding box center [368, 118] width 44 height 10
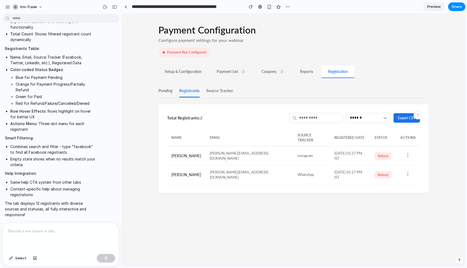
click at [373, 119] on select "**********" at bounding box center [368, 118] width 44 height 10
click at [346, 113] on select "**********" at bounding box center [368, 118] width 44 height 10
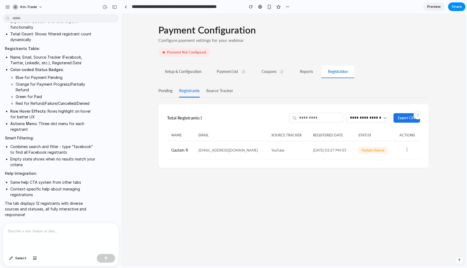
click at [375, 117] on select "**********" at bounding box center [368, 118] width 44 height 10
click at [346, 113] on select "**********" at bounding box center [368, 118] width 44 height 10
click at [375, 119] on select "**********" at bounding box center [368, 118] width 44 height 10
click at [346, 113] on select "**********" at bounding box center [368, 118] width 44 height 10
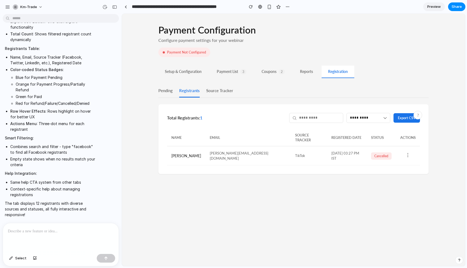
click at [373, 121] on select "**********" at bounding box center [368, 118] width 44 height 10
click at [346, 113] on select "**********" at bounding box center [368, 118] width 44 height 10
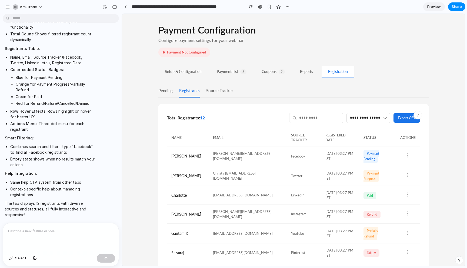
click at [362, 122] on select "**********" at bounding box center [368, 118] width 44 height 10
select select "**********"
click at [346, 113] on select "**********" at bounding box center [368, 118] width 44 height 10
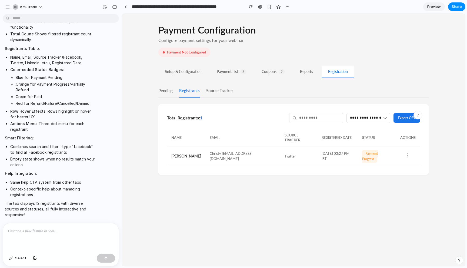
click at [97, 239] on div at bounding box center [61, 237] width 116 height 29
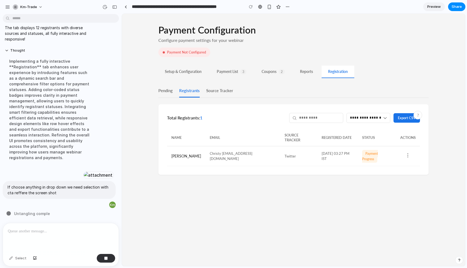
scroll to position [3776, 0]
click at [405, 153] on icon at bounding box center [407, 155] width 5 height 5
click at [309, 72] on button "Reports" at bounding box center [306, 72] width 26 height 12
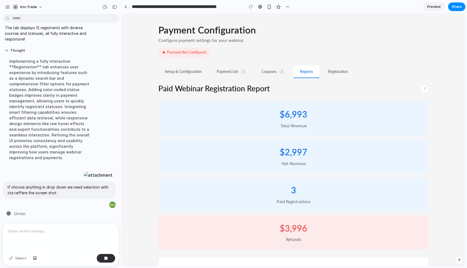
click at [339, 72] on button "Registration" at bounding box center [338, 72] width 33 height 12
select select "**********"
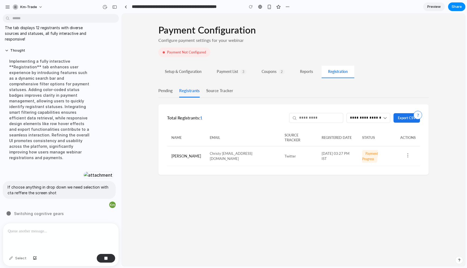
click at [417, 115] on button "?" at bounding box center [417, 115] width 9 height 9
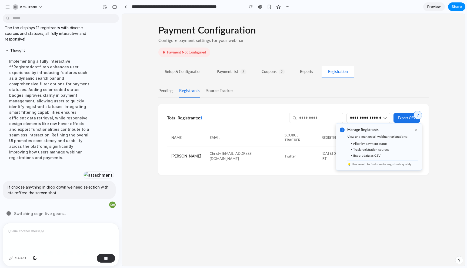
click at [384, 145] on div "• Filter by payment status" at bounding box center [382, 143] width 71 height 5
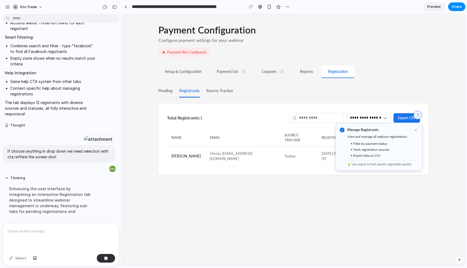
click at [308, 190] on div "**********" at bounding box center [293, 140] width 343 height 252
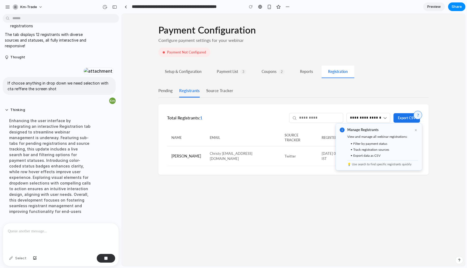
scroll to position [3787, 0]
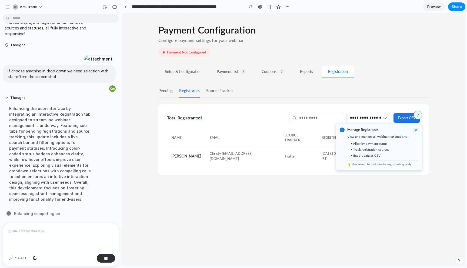
click at [414, 131] on button "×" at bounding box center [415, 130] width 5 height 5
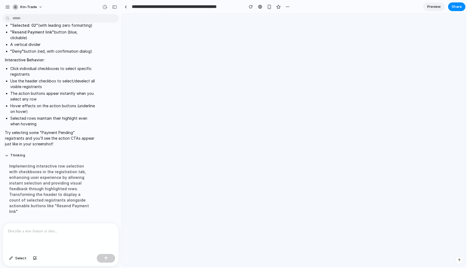
scroll to position [0, 0]
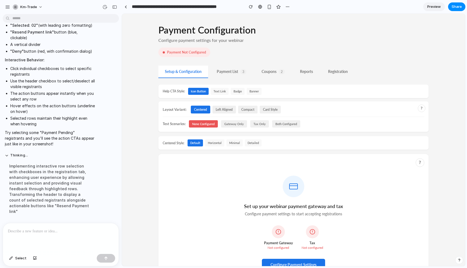
click at [340, 71] on button "Registration" at bounding box center [338, 72] width 33 height 12
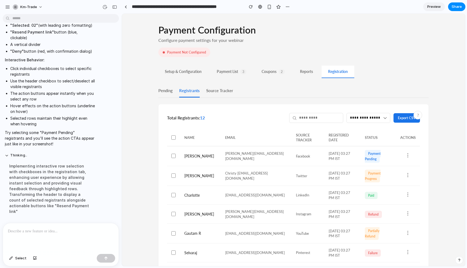
click at [380, 118] on select "**********" at bounding box center [368, 118] width 44 height 10
click at [346, 113] on select "**********" at bounding box center [368, 118] width 44 height 10
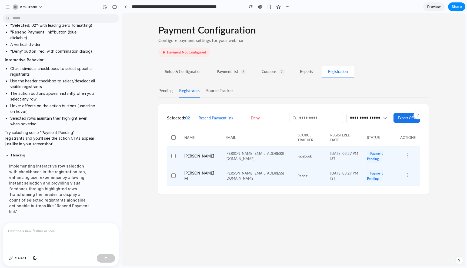
click at [226, 119] on button "Resend Payment link" at bounding box center [215, 118] width 43 height 10
click at [251, 117] on button "Deny" at bounding box center [255, 118] width 18 height 10
click at [373, 119] on select "**********" at bounding box center [368, 118] width 44 height 10
click at [346, 113] on select "**********" at bounding box center [368, 118] width 44 height 10
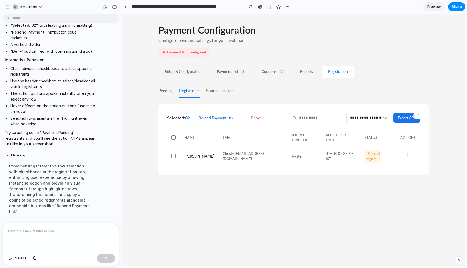
click at [375, 122] on select "**********" at bounding box center [368, 118] width 44 height 10
click at [346, 113] on select "**********" at bounding box center [368, 118] width 44 height 10
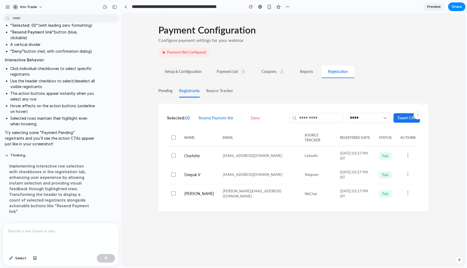
click at [378, 121] on select "**********" at bounding box center [368, 118] width 44 height 10
click at [346, 113] on select "**********" at bounding box center [368, 118] width 44 height 10
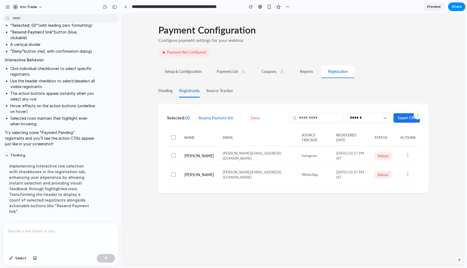
click at [380, 115] on select "**********" at bounding box center [368, 118] width 44 height 10
click at [346, 113] on select "**********" at bounding box center [368, 118] width 44 height 10
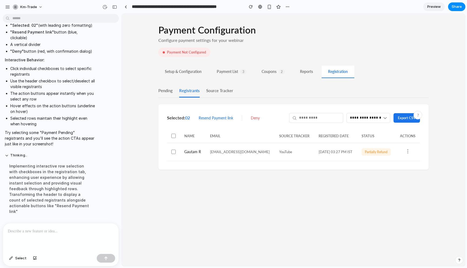
click at [382, 121] on select "**********" at bounding box center [368, 118] width 44 height 10
select select "*********"
click at [346, 113] on select "**********" at bounding box center [368, 118] width 44 height 10
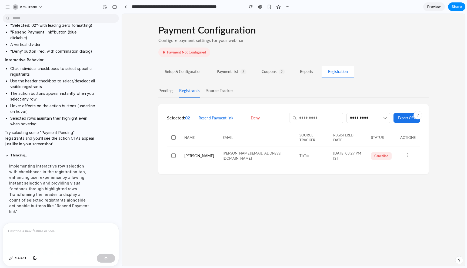
click at [328, 212] on div "**********" at bounding box center [293, 140] width 343 height 252
click at [399, 154] on td at bounding box center [408, 155] width 24 height 19
click at [400, 154] on td at bounding box center [408, 155] width 24 height 19
click at [334, 218] on div "**********" at bounding box center [293, 140] width 343 height 252
click at [368, 122] on select "**********" at bounding box center [368, 118] width 44 height 10
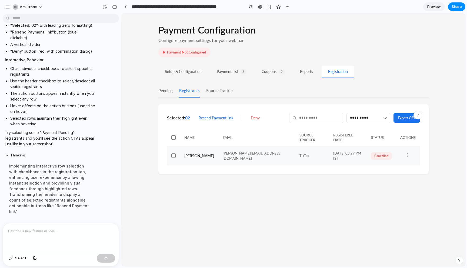
click at [232, 153] on td "[PERSON_NAME][EMAIL_ADDRESS][DOMAIN_NAME]" at bounding box center [256, 155] width 77 height 19
click at [239, 185] on div "**********" at bounding box center [293, 140] width 343 height 252
click at [312, 73] on button "Reports" at bounding box center [306, 72] width 26 height 12
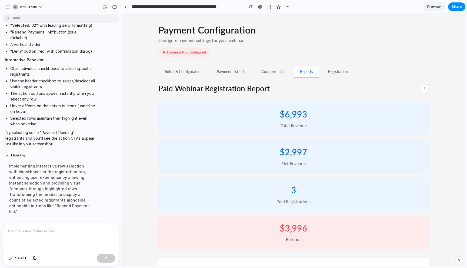
click at [337, 71] on button "Registration" at bounding box center [338, 72] width 33 height 12
select select "*********"
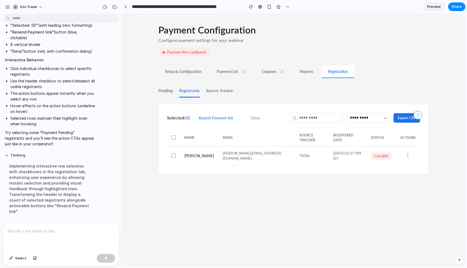
click at [418, 116] on button "?" at bounding box center [417, 115] width 9 height 9
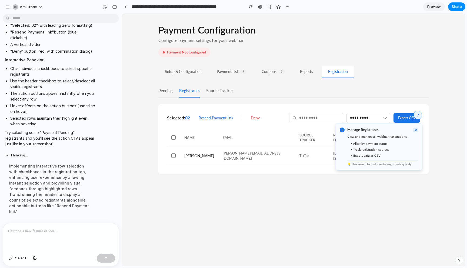
click at [417, 130] on button "×" at bounding box center [415, 130] width 5 height 5
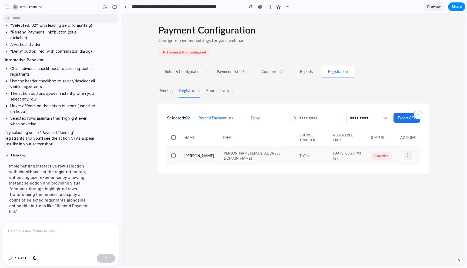
click at [405, 153] on icon at bounding box center [407, 154] width 5 height 5
click at [292, 226] on div "**********" at bounding box center [293, 140] width 343 height 252
click at [22, 260] on span "Select" at bounding box center [20, 258] width 11 height 5
click at [403, 154] on div at bounding box center [293, 140] width 343 height 252
click at [92, 227] on div at bounding box center [61, 237] width 116 height 29
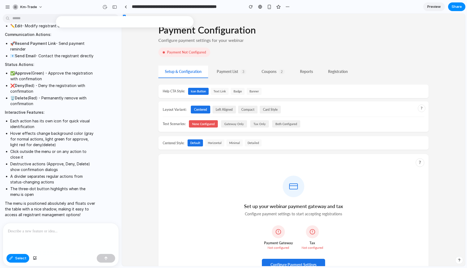
scroll to position [4265, 0]
click at [19, 258] on span "Select" at bounding box center [20, 258] width 11 height 5
click at [337, 71] on button "Registration" at bounding box center [338, 72] width 33 height 12
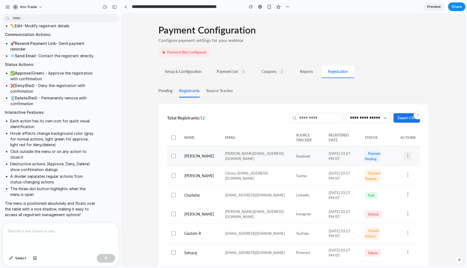
click at [407, 153] on icon at bounding box center [407, 155] width 5 height 5
click at [386, 164] on button "View Details" at bounding box center [389, 164] width 54 height 12
click at [408, 153] on icon at bounding box center [407, 155] width 5 height 5
click at [442, 206] on div at bounding box center [293, 140] width 343 height 252
click at [408, 172] on icon at bounding box center [407, 174] width 5 height 5
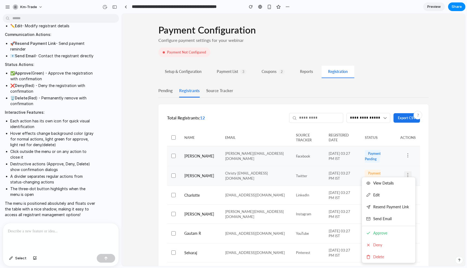
click at [425, 166] on div at bounding box center [293, 140] width 343 height 252
click at [406, 172] on icon at bounding box center [407, 174] width 5 height 5
click at [434, 180] on div at bounding box center [293, 140] width 343 height 252
click at [408, 213] on circle at bounding box center [408, 213] width 1 height 1
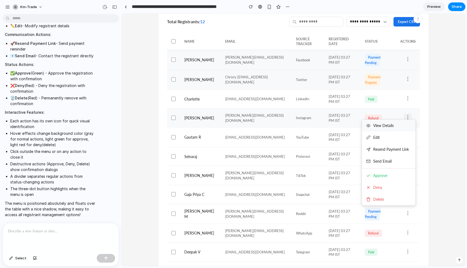
scroll to position [96, 0]
click at [441, 117] on div at bounding box center [293, 140] width 343 height 252
click at [408, 56] on icon at bounding box center [407, 58] width 5 height 5
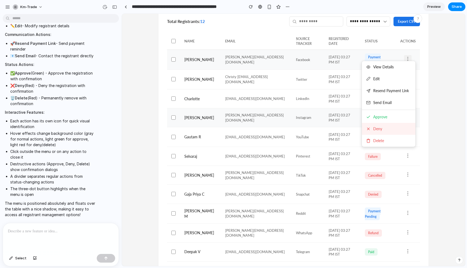
click at [380, 124] on button "Deny" at bounding box center [389, 129] width 54 height 12
click at [374, 138] on button "Delete" at bounding box center [389, 141] width 54 height 12
click at [435, 131] on div at bounding box center [293, 140] width 343 height 252
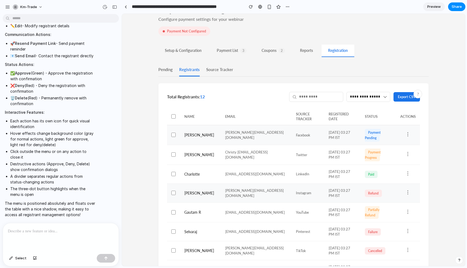
scroll to position [14, 0]
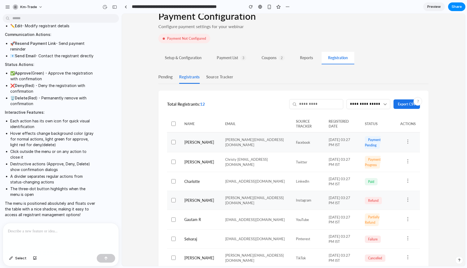
click at [159, 76] on button "pending" at bounding box center [165, 77] width 14 height 13
click at [223, 77] on button "Source Tracker" at bounding box center [219, 77] width 27 height 13
click at [298, 61] on button "Reports" at bounding box center [306, 58] width 26 height 12
